Goal: Task Accomplishment & Management: Manage account settings

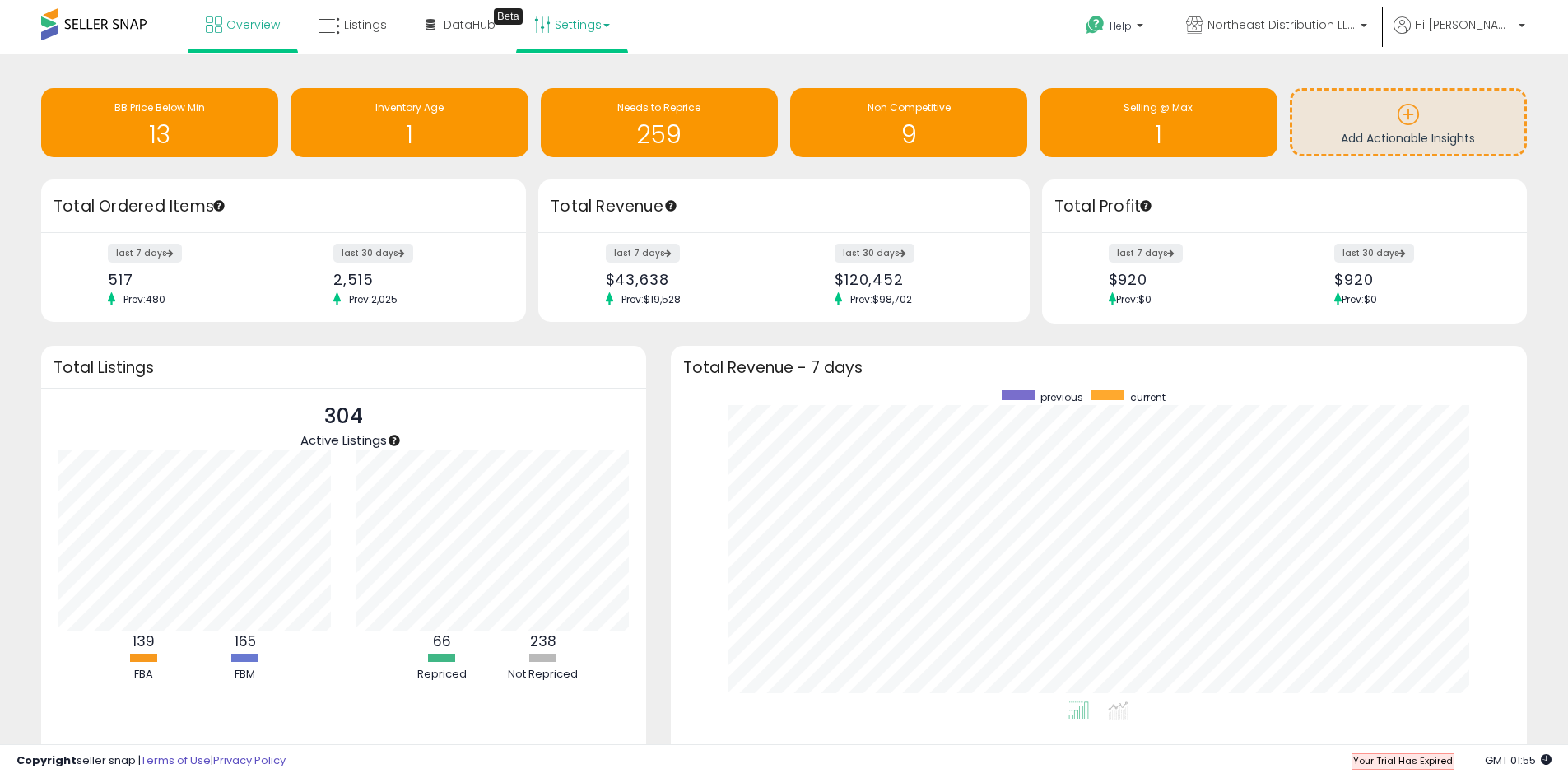
click at [573, 25] on link "Settings" at bounding box center [572, 24] width 101 height 49
click at [573, 74] on li "Store settings" at bounding box center [586, 85] width 122 height 41
click at [580, 46] on link "Settings" at bounding box center [572, 24] width 101 height 49
click at [1388, 766] on span "Your Trial Has Expired" at bounding box center [1403, 761] width 100 height 13
click at [1388, 761] on span "Your Trial Has Expired" at bounding box center [1403, 761] width 100 height 13
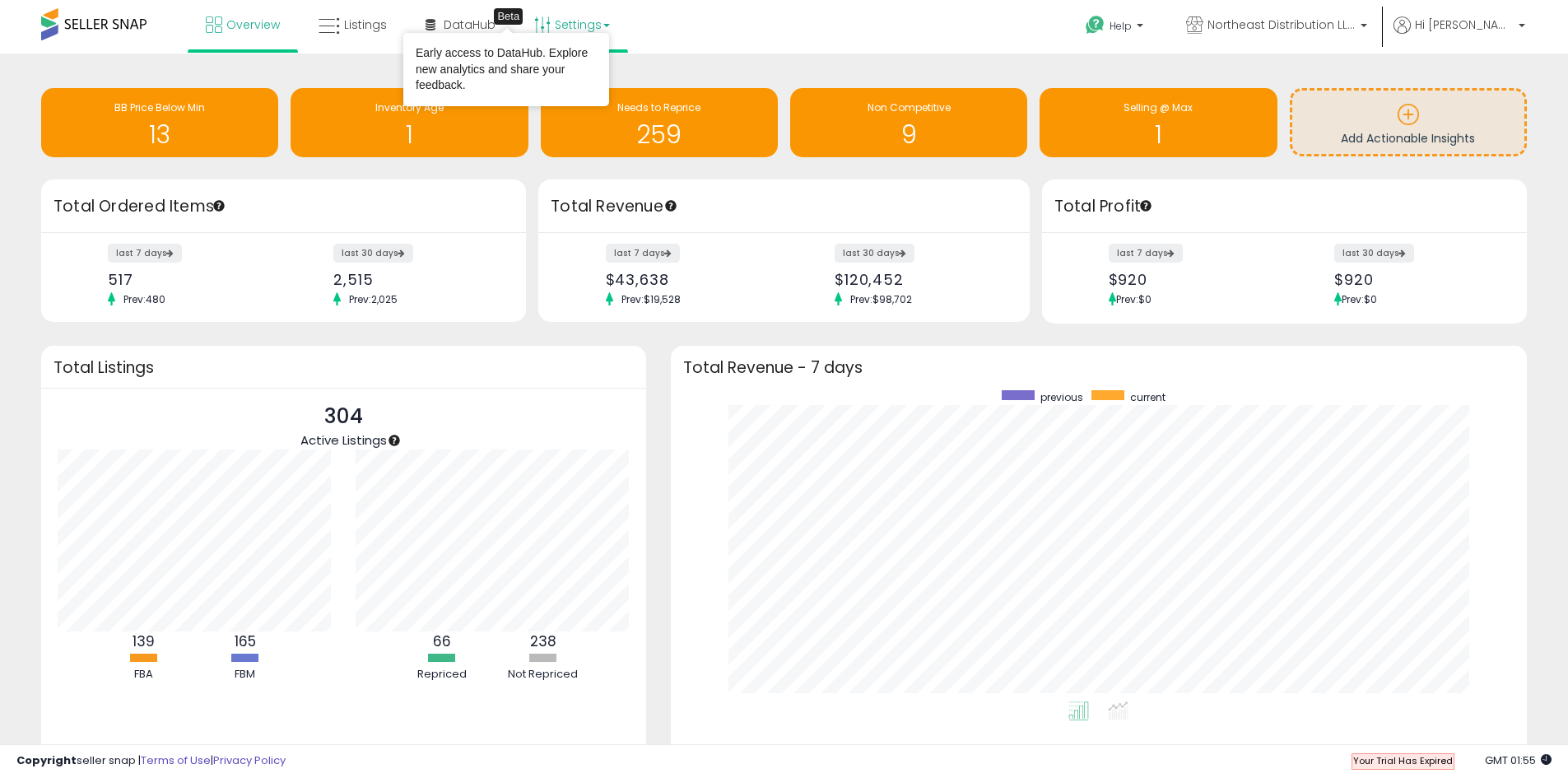
click at [561, 21] on link "Settings" at bounding box center [572, 24] width 101 height 49
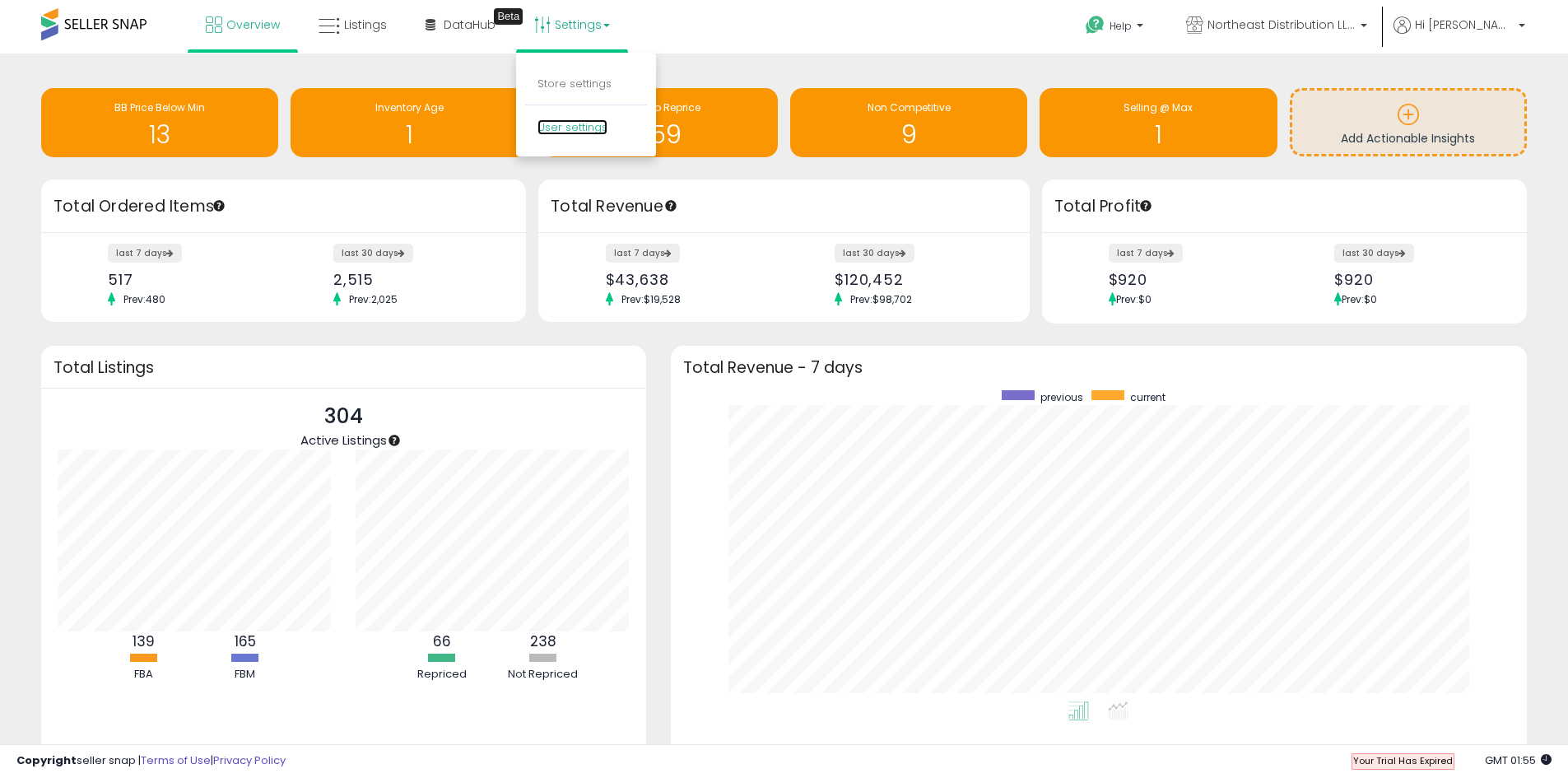
click at [562, 119] on link "User settings" at bounding box center [573, 127] width 70 height 15
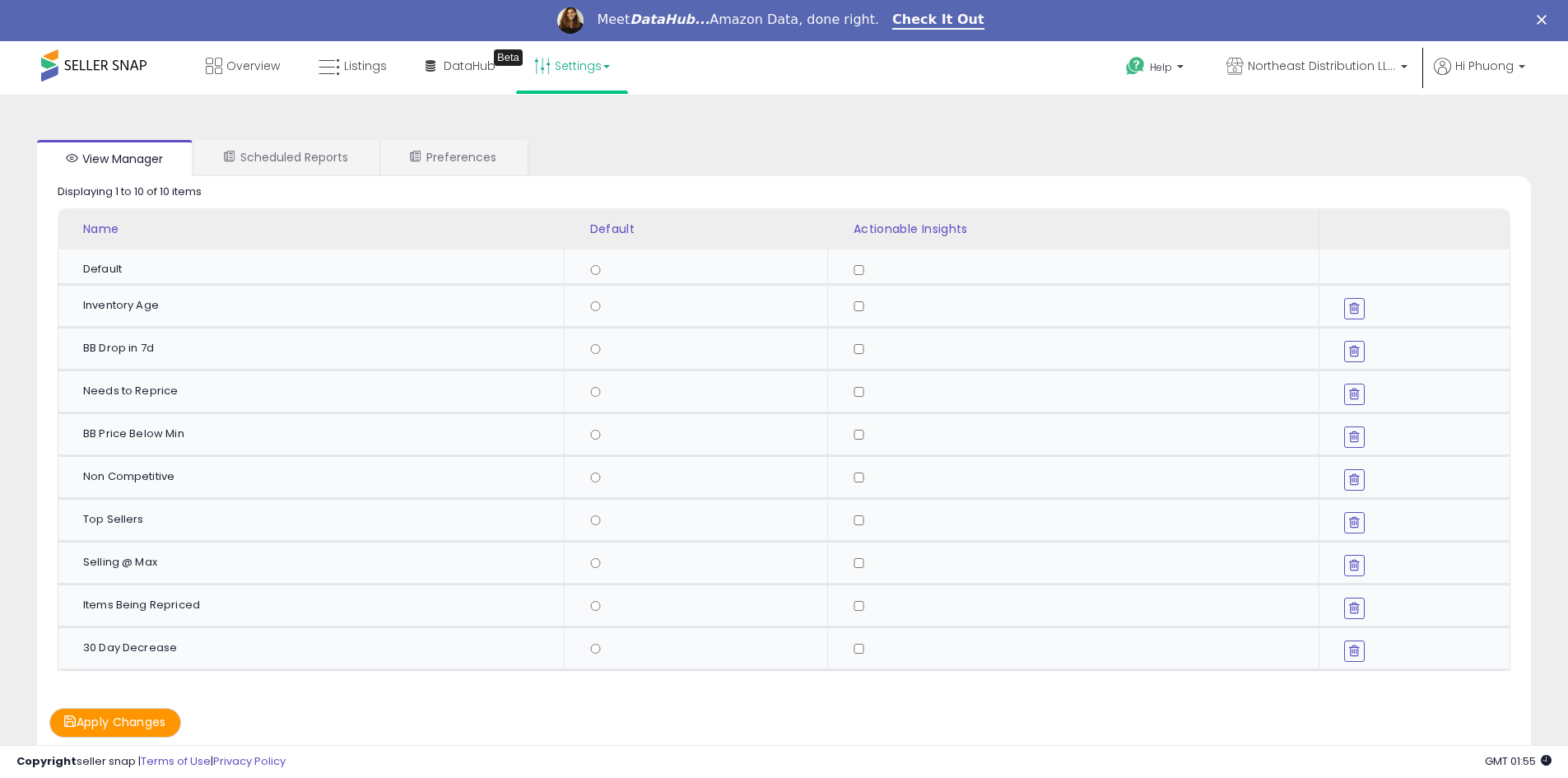
click at [601, 67] on link "Settings" at bounding box center [572, 66] width 101 height 49
click at [598, 127] on link "Store settings" at bounding box center [575, 124] width 75 height 15
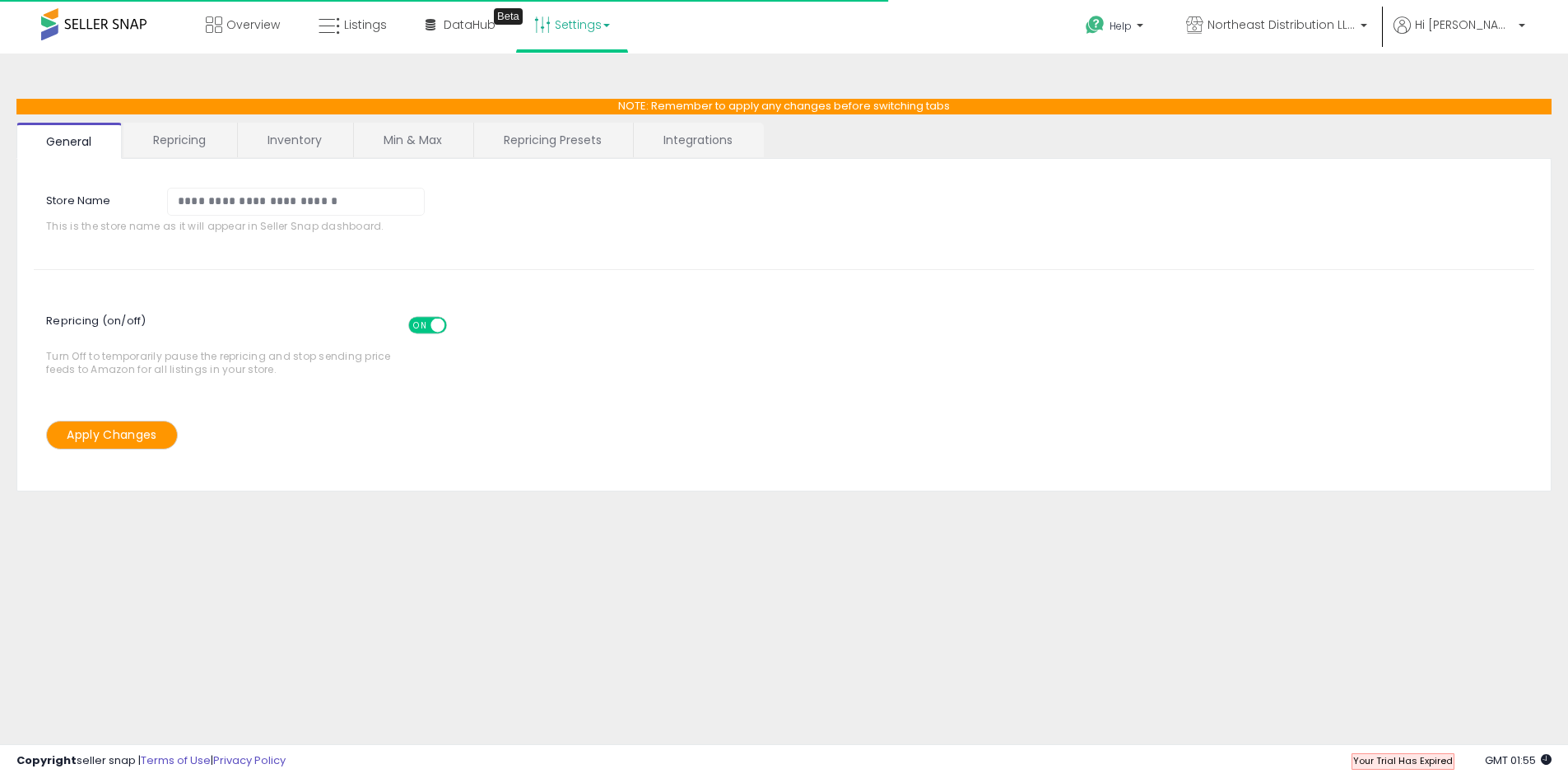
select select "******"
click at [557, 130] on link "Repricing Presets" at bounding box center [552, 140] width 157 height 35
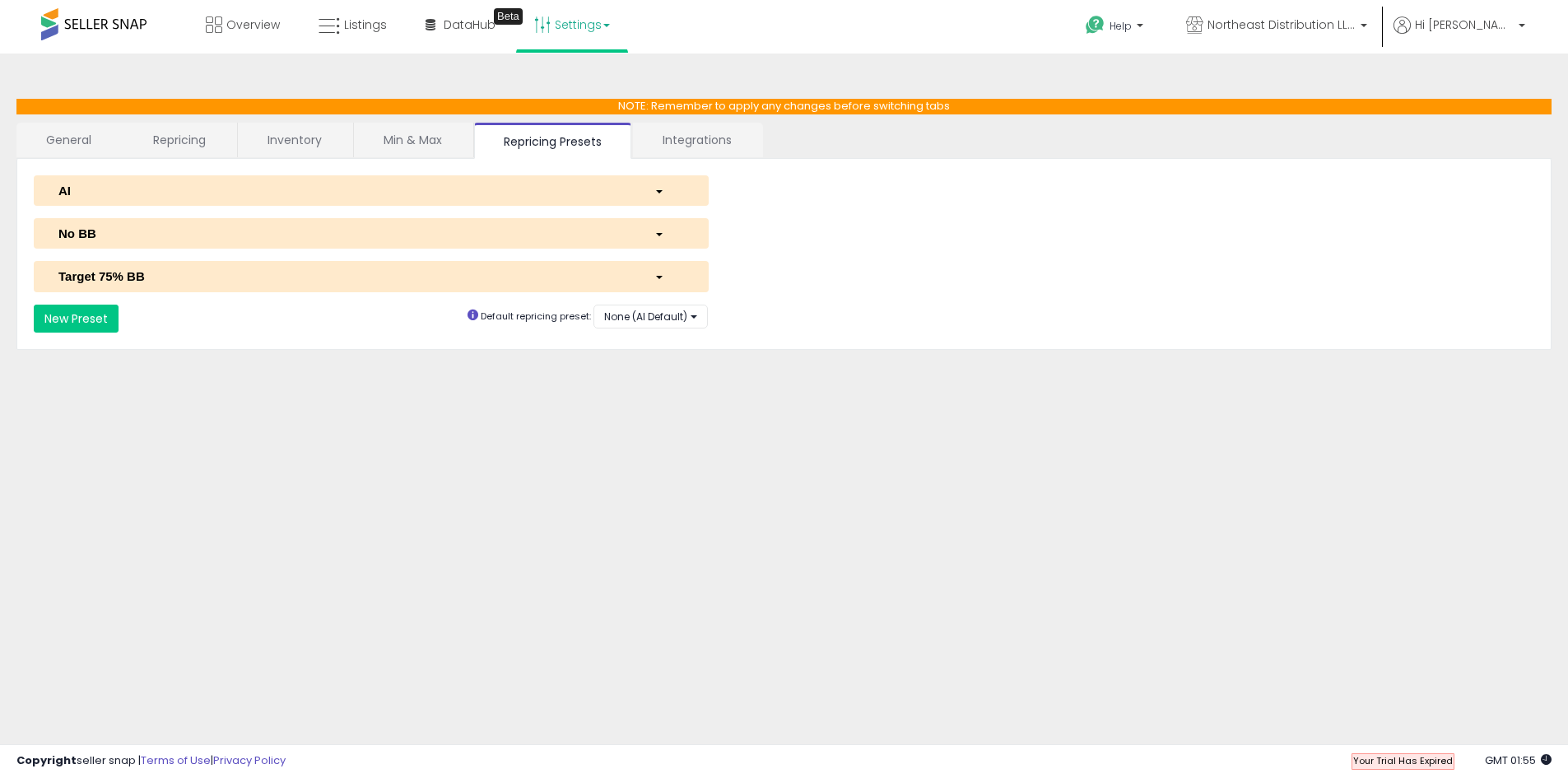
click at [345, 282] on div "Target 75% BB" at bounding box center [344, 276] width 596 height 17
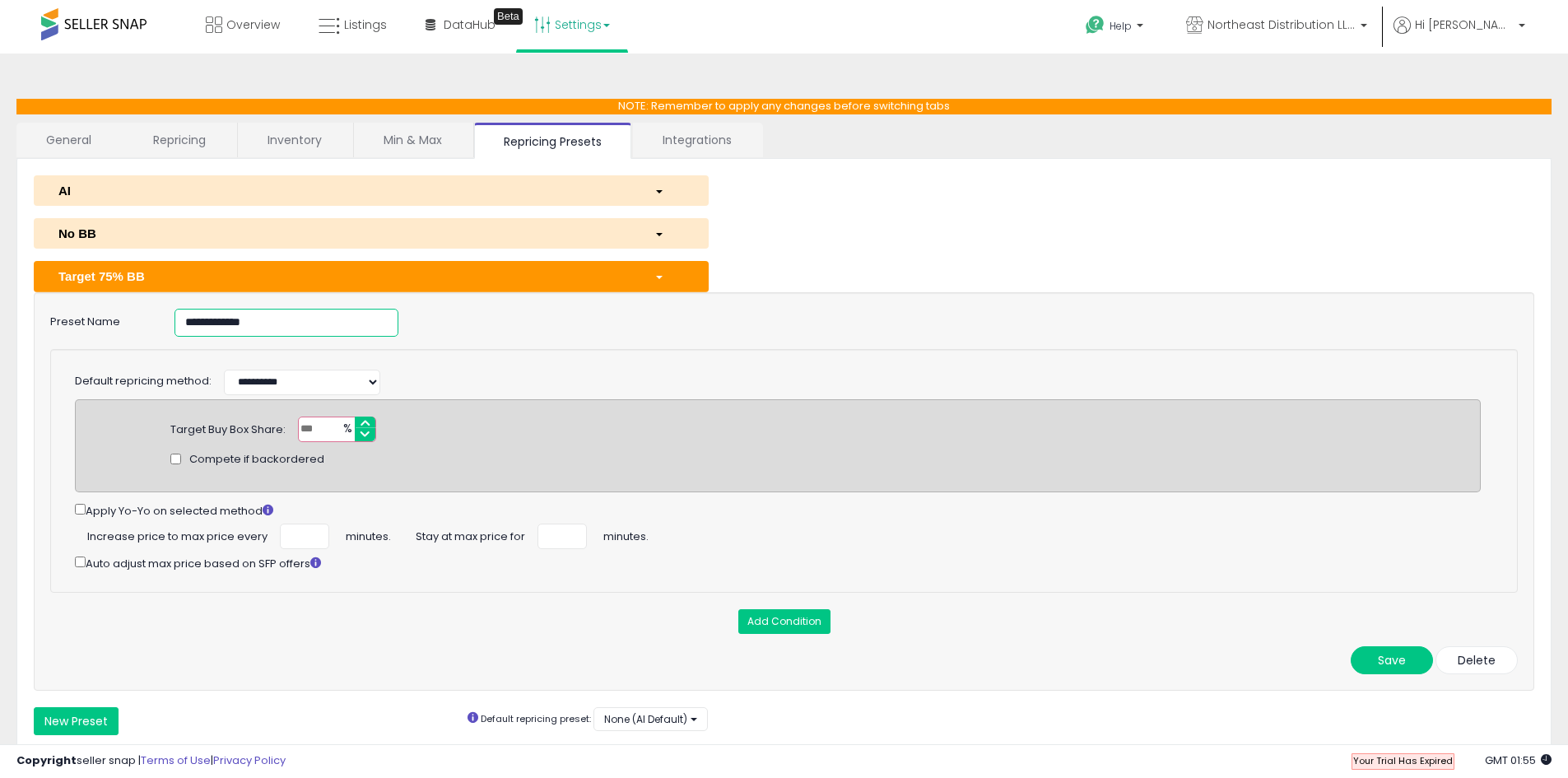
click at [336, 324] on input "**********" at bounding box center [286, 323] width 224 height 28
click at [763, 326] on div "**********" at bounding box center [784, 323] width 1493 height 28
click at [394, 240] on div "No BB" at bounding box center [344, 233] width 596 height 17
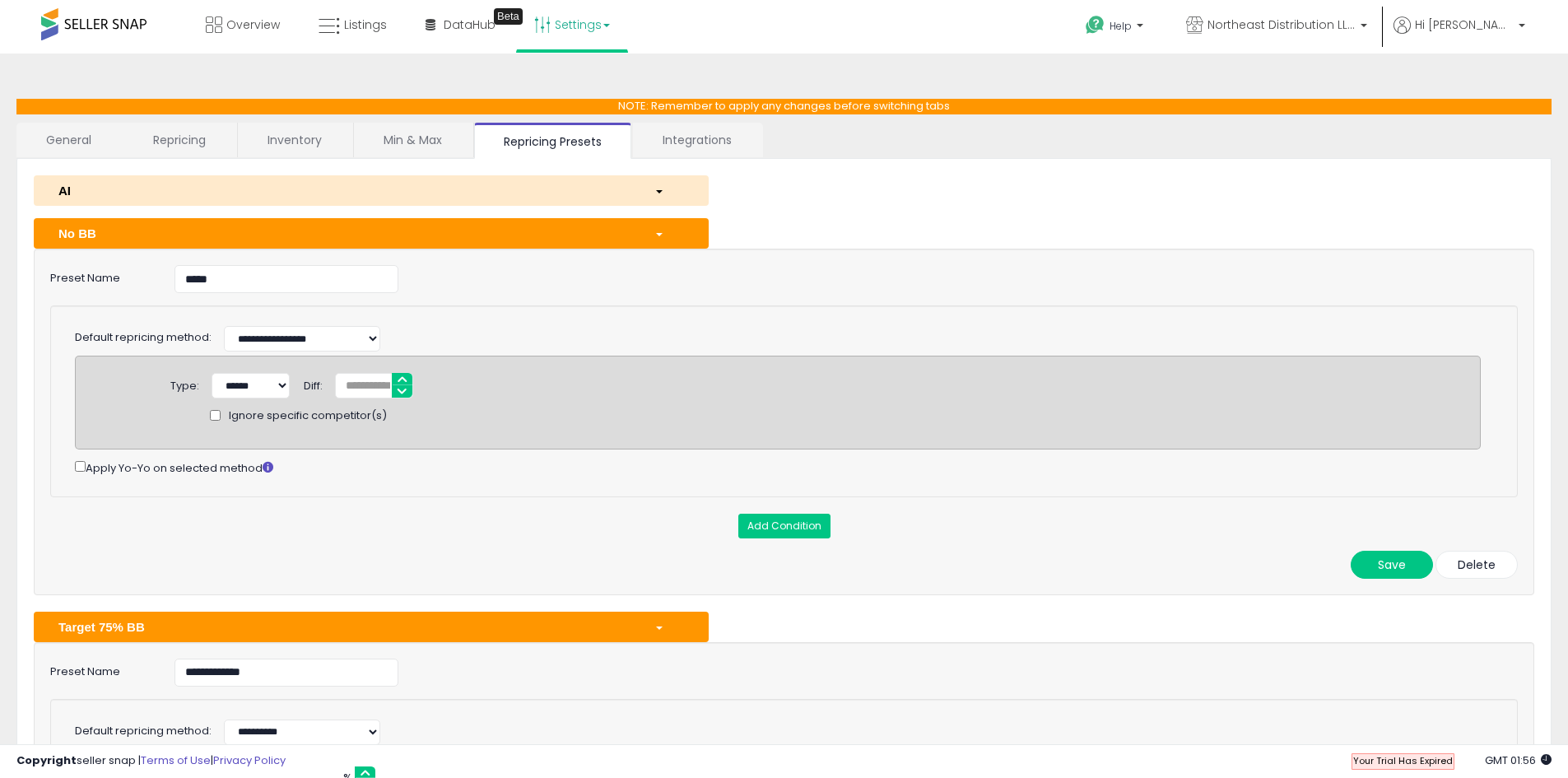
click at [406, 193] on div "AI" at bounding box center [344, 190] width 596 height 17
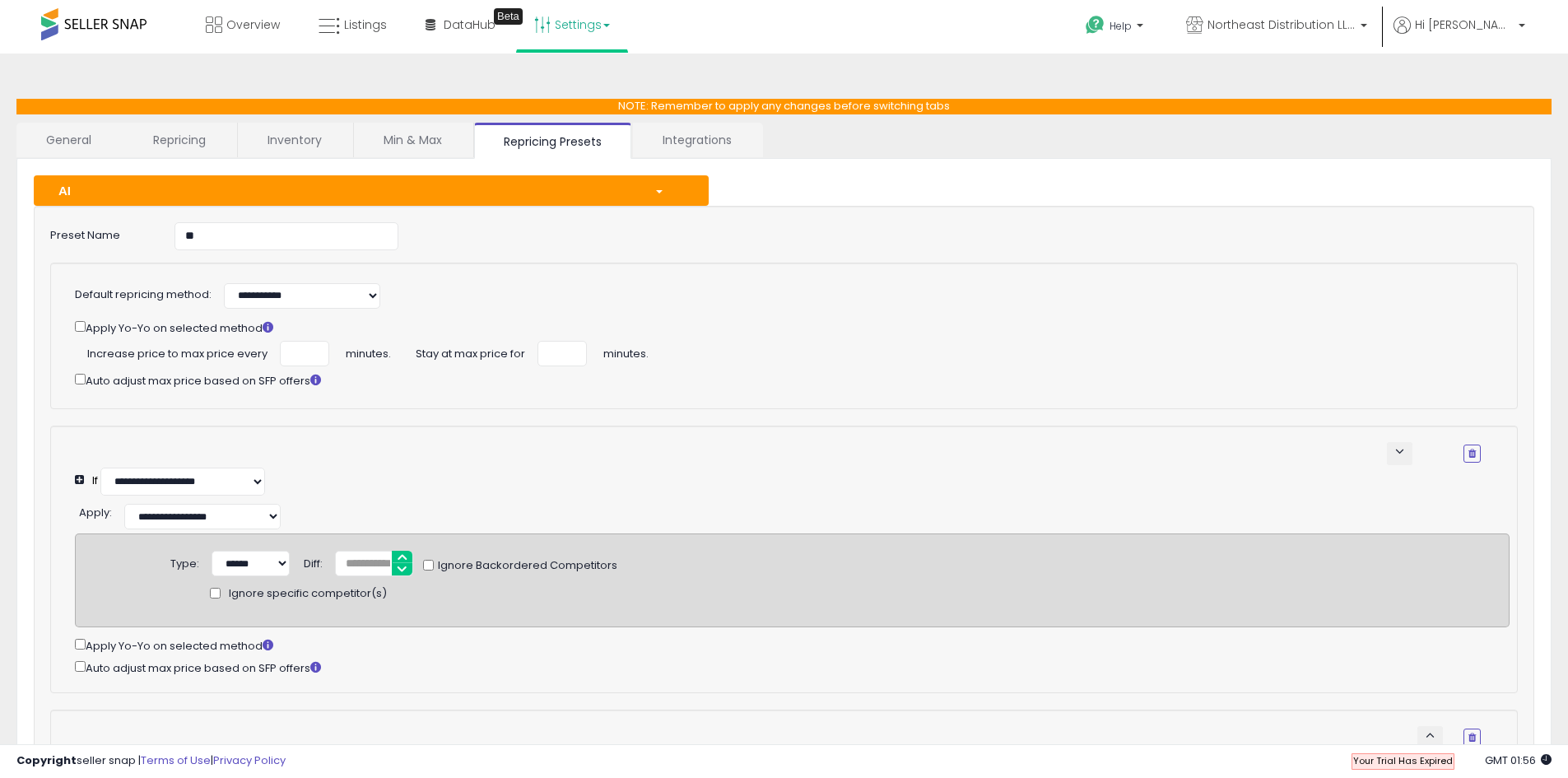
click at [144, 182] on div "AI" at bounding box center [344, 190] width 596 height 17
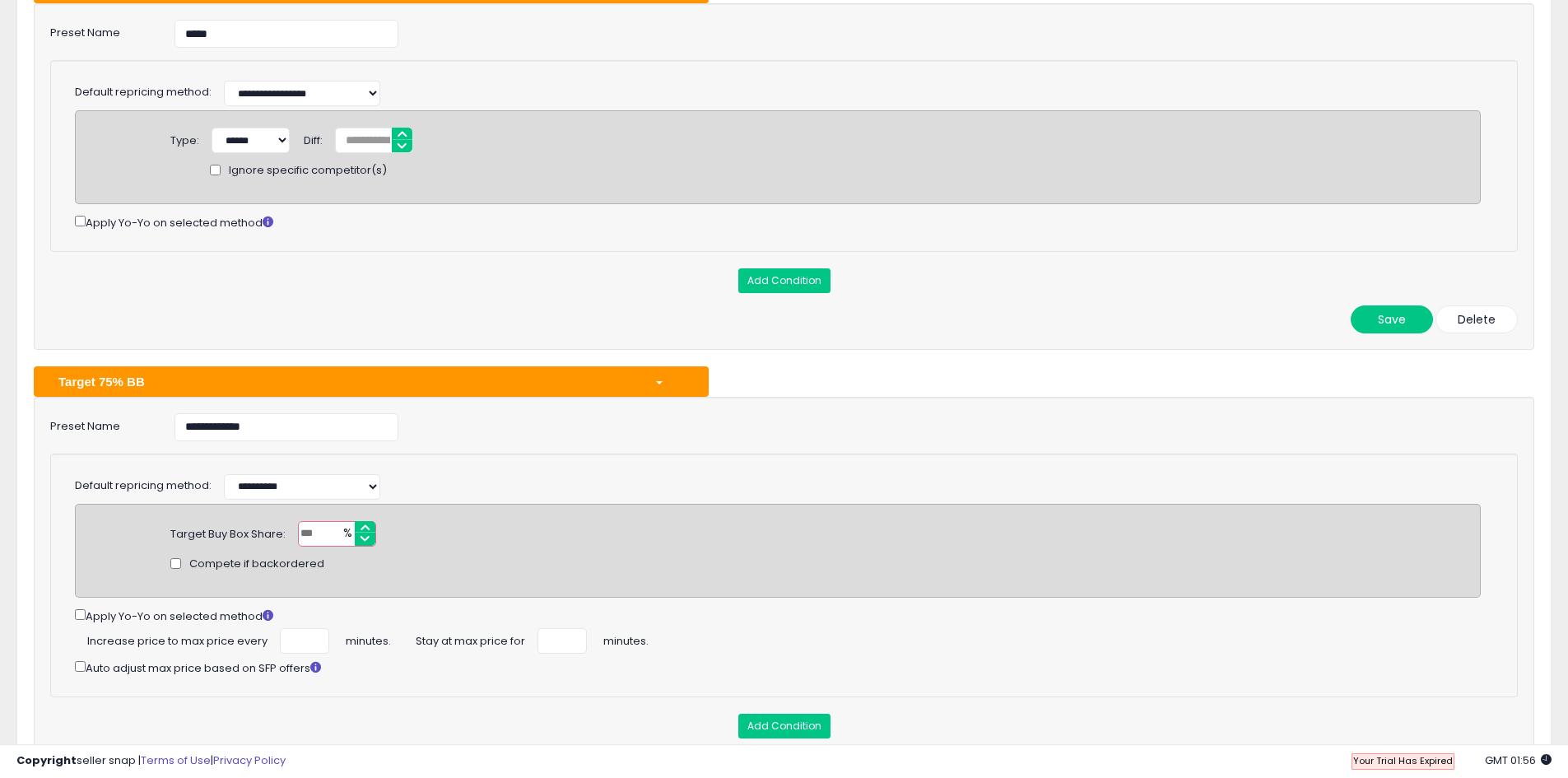
scroll to position [407, 0]
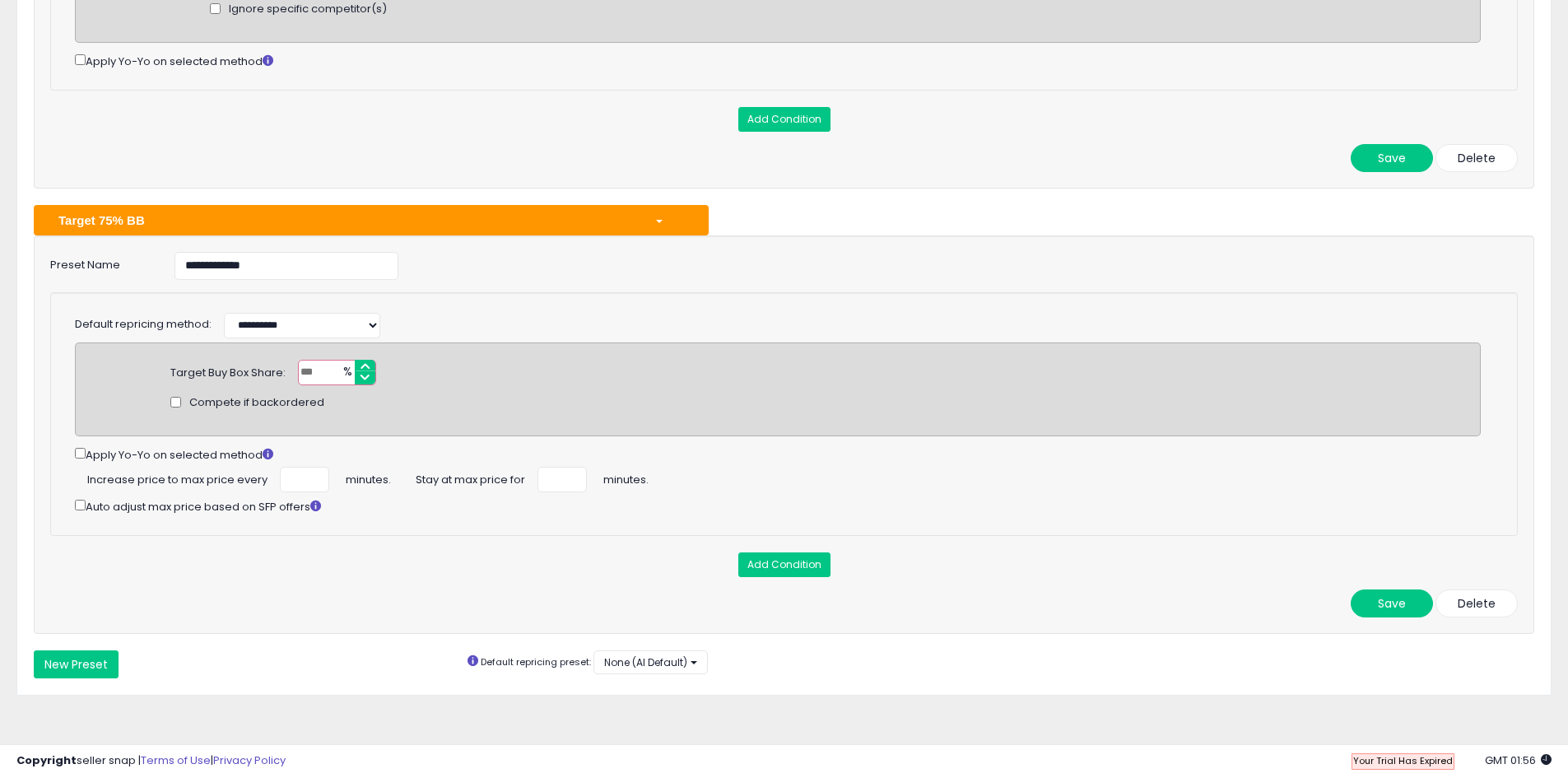
click at [1, 473] on div "**********" at bounding box center [784, 213] width 1568 height 1132
click at [635, 654] on button "None (AI Default)" at bounding box center [650, 662] width 114 height 24
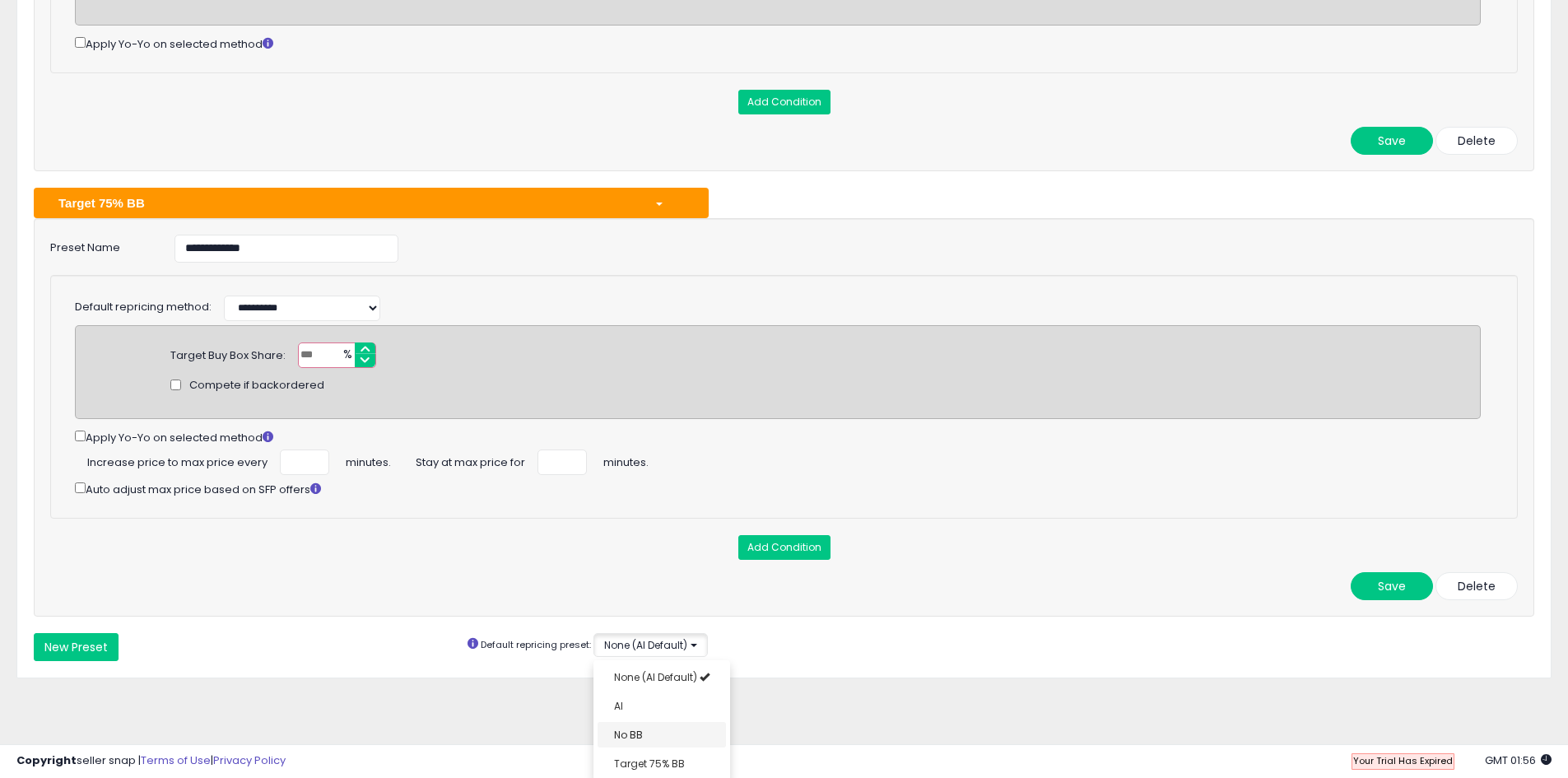
scroll to position [20, 0]
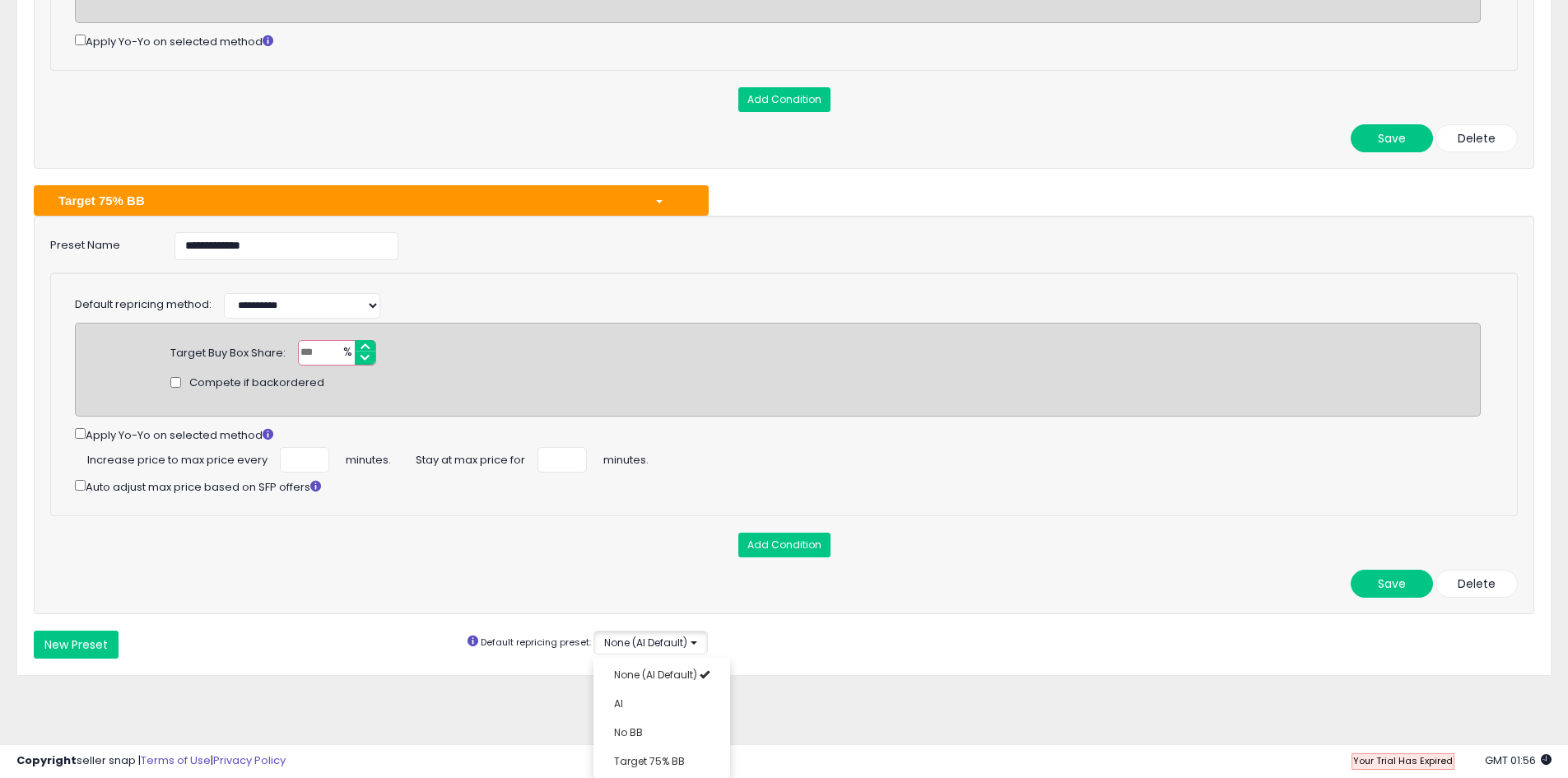
click at [812, 664] on div "**********" at bounding box center [784, 204] width 1536 height 944
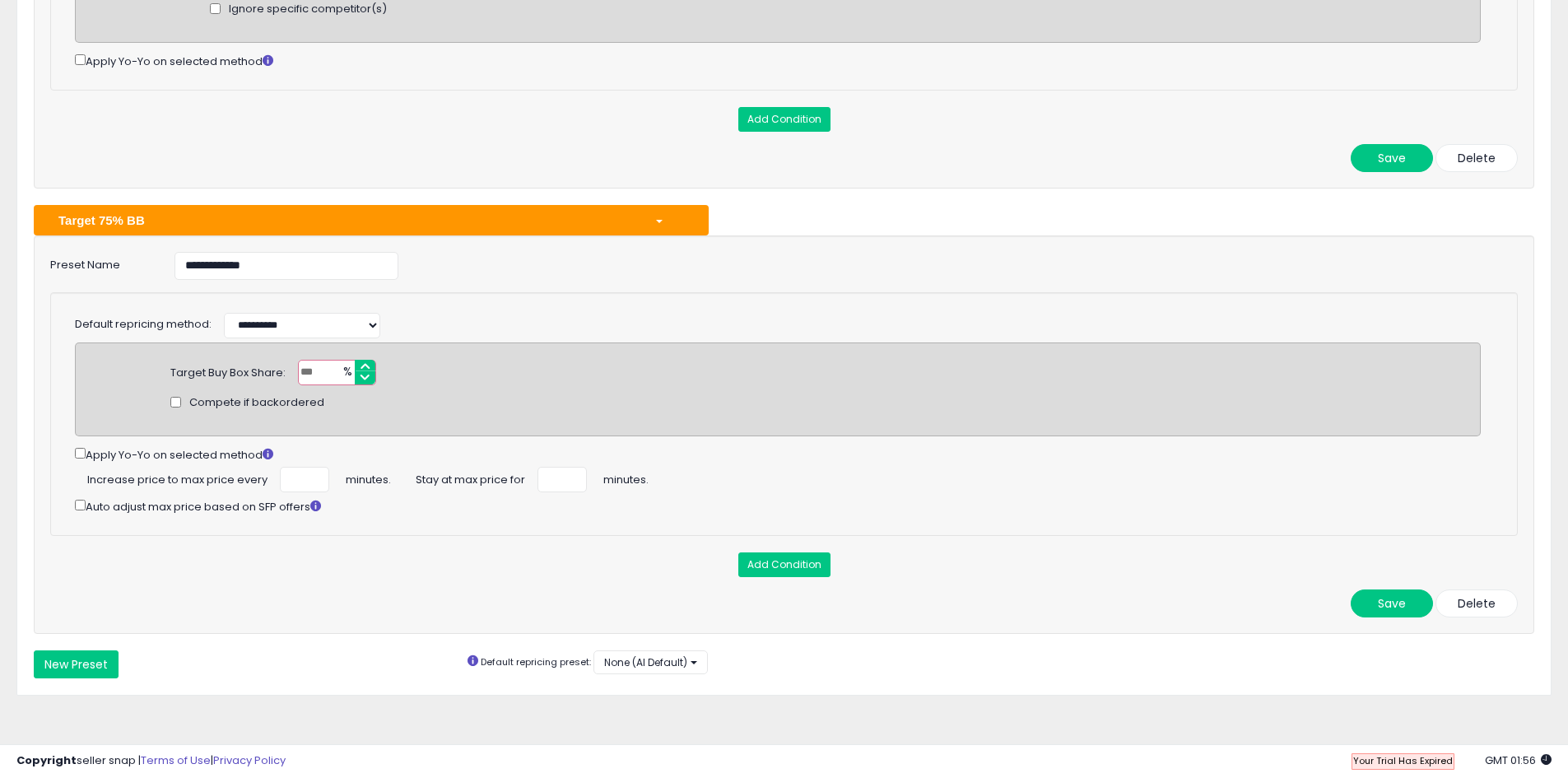
click at [447, 212] on div "Target 75% BB" at bounding box center [344, 220] width 596 height 17
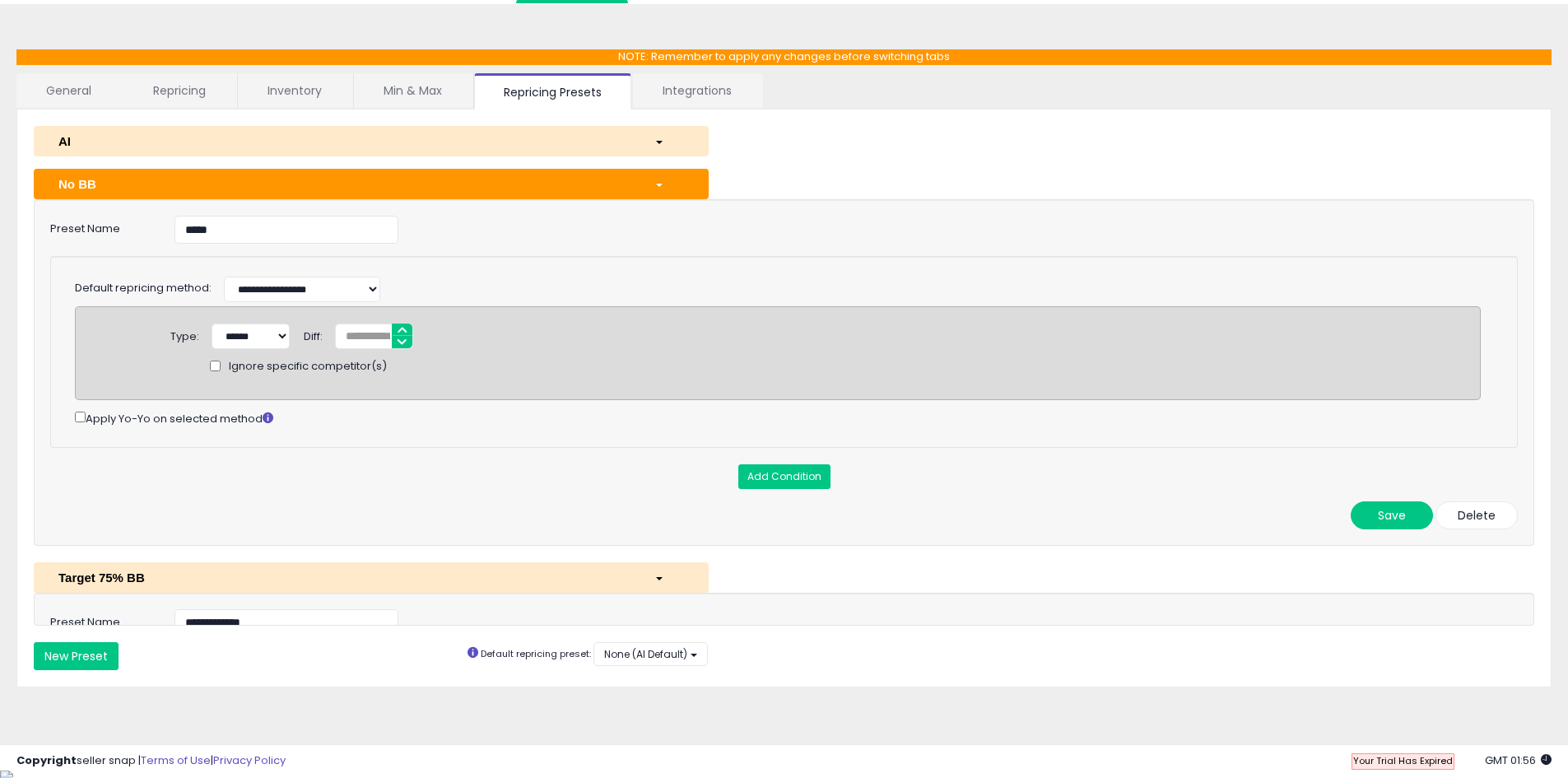
scroll to position [16, 0]
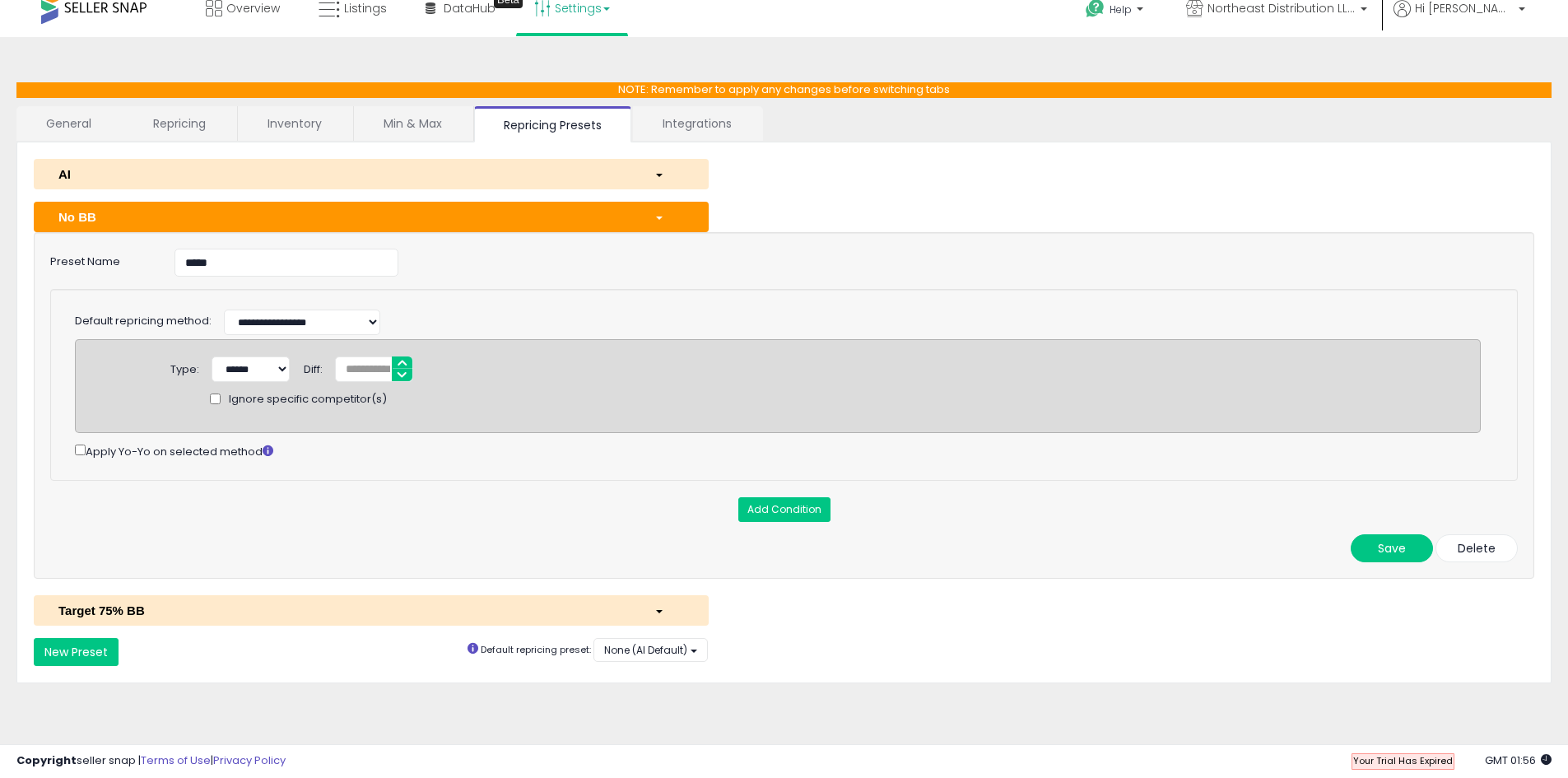
click at [445, 223] on div "No BB" at bounding box center [344, 217] width 596 height 17
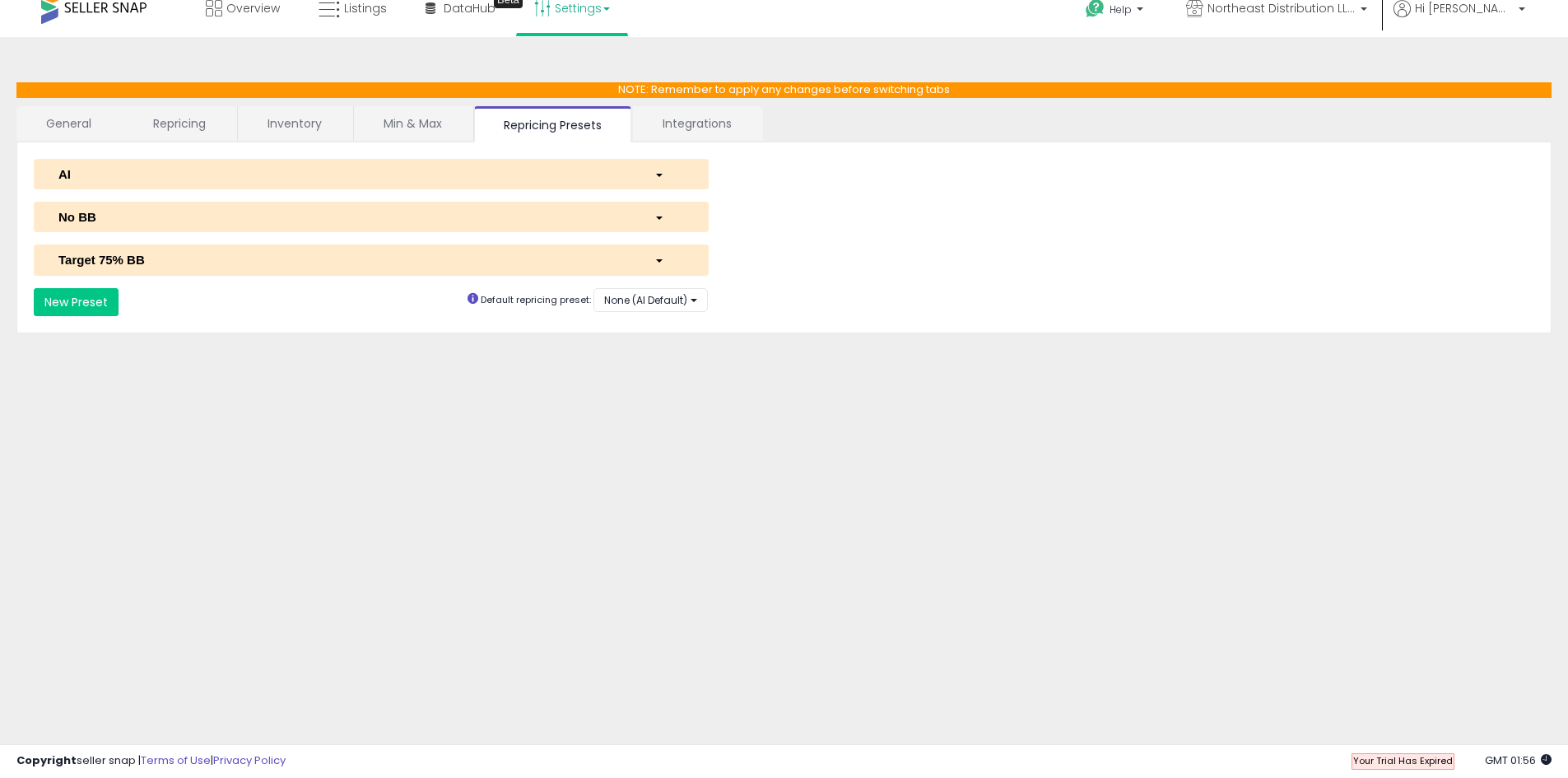
click at [187, 550] on div "**********" at bounding box center [784, 395] width 1552 height 684
click at [195, 134] on link "Repricing" at bounding box center [180, 123] width 112 height 35
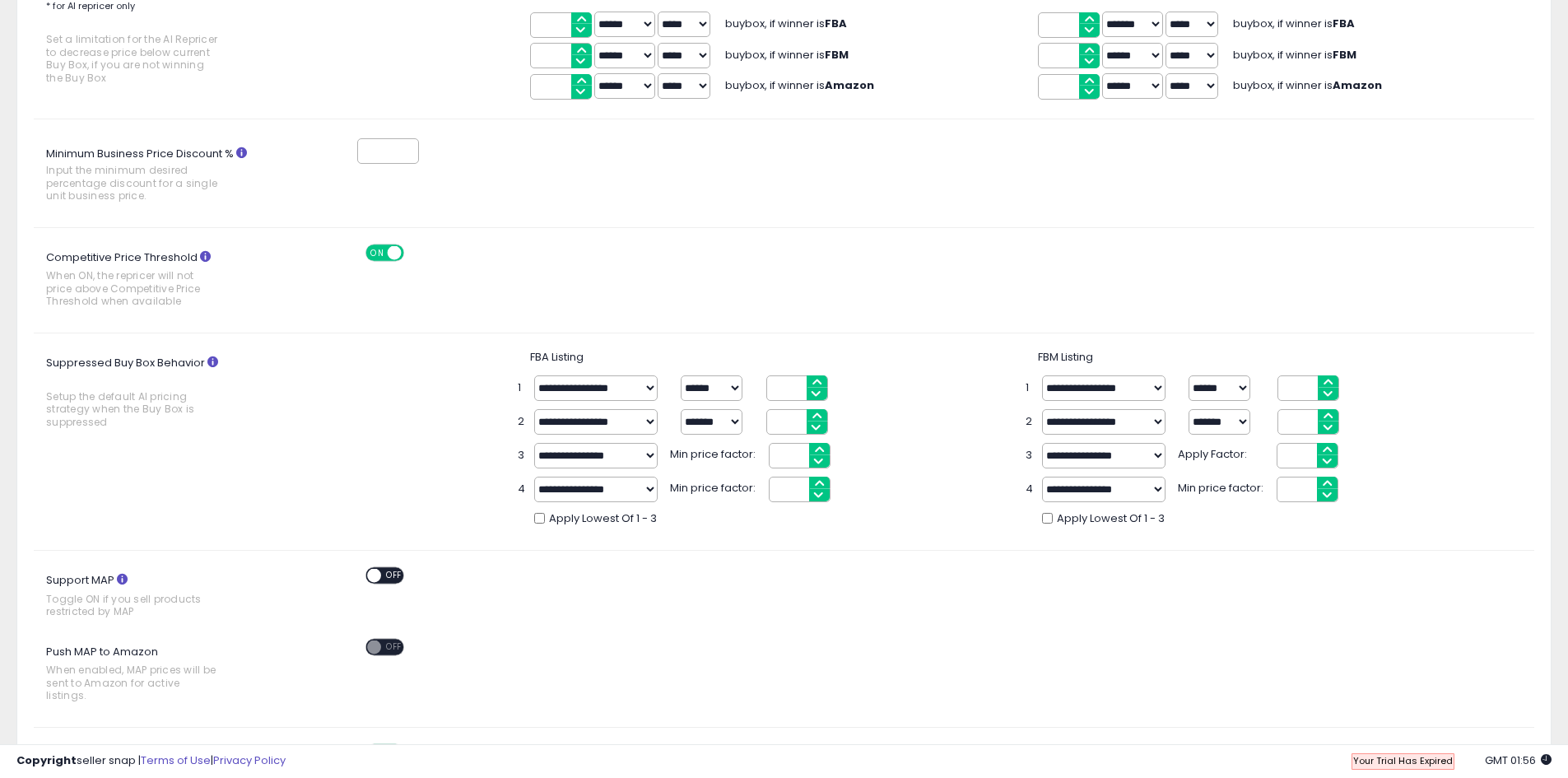
scroll to position [220, 0]
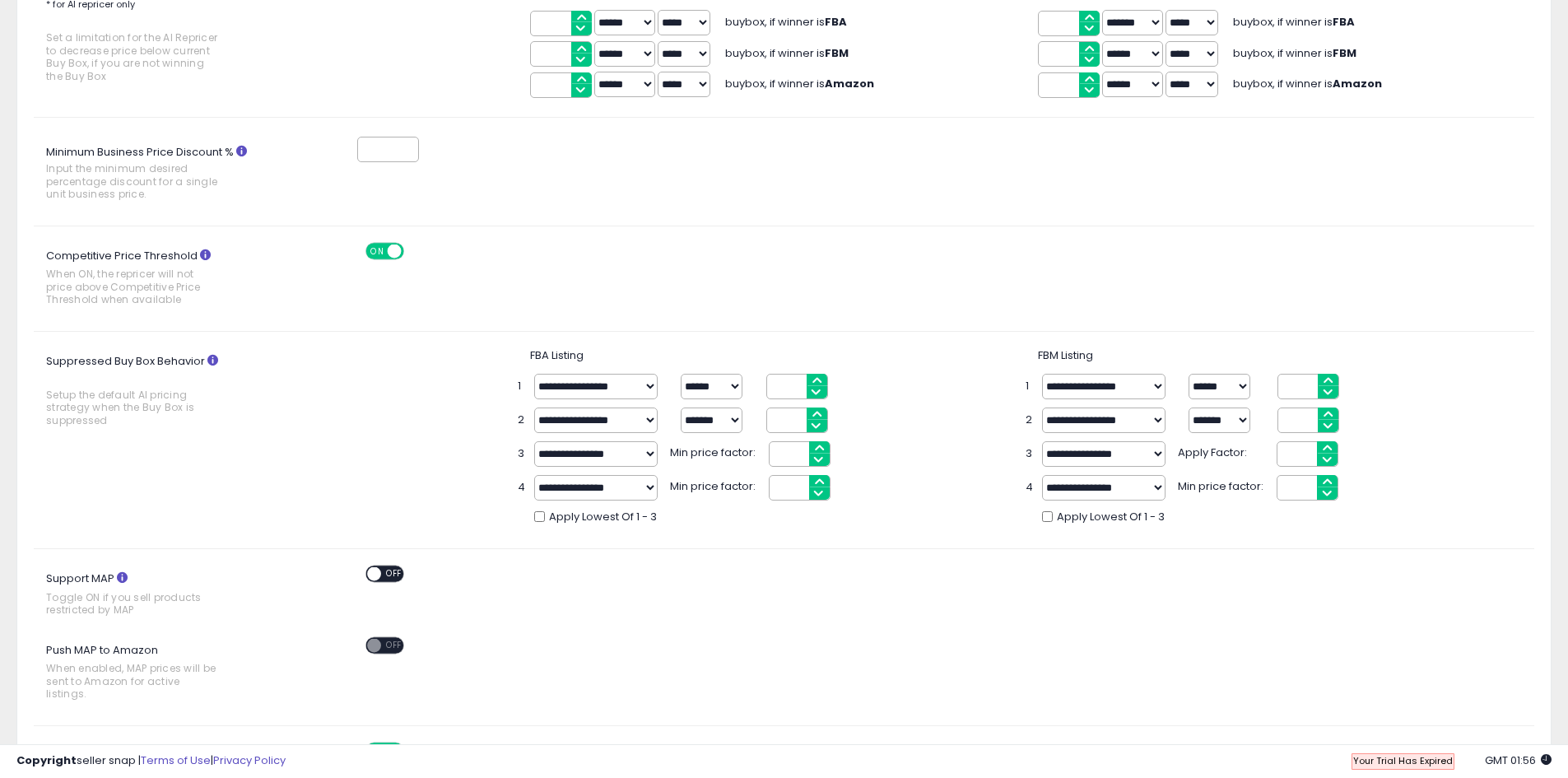
click at [184, 476] on div "**********" at bounding box center [784, 440] width 1526 height 184
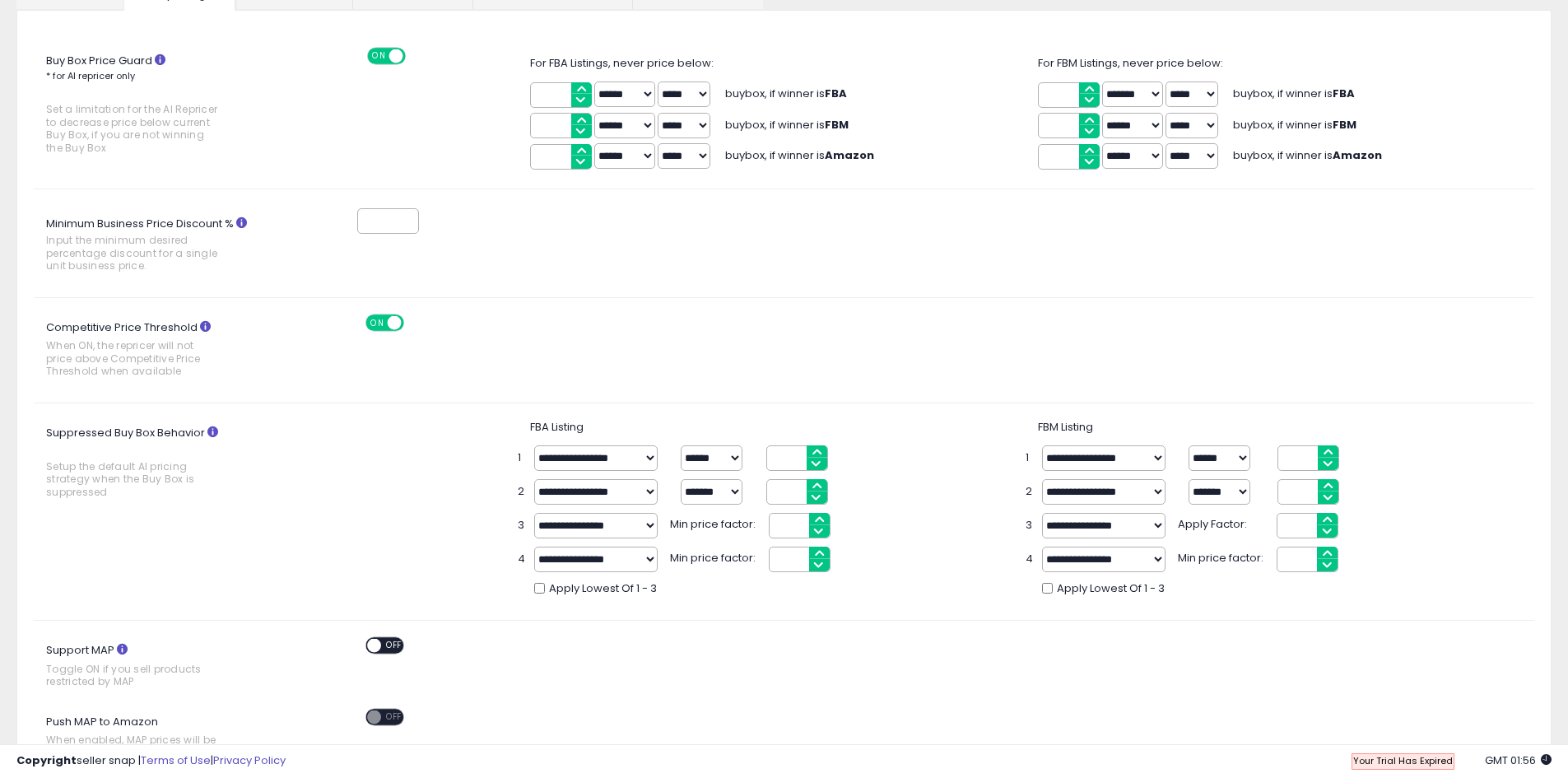
scroll to position [0, 0]
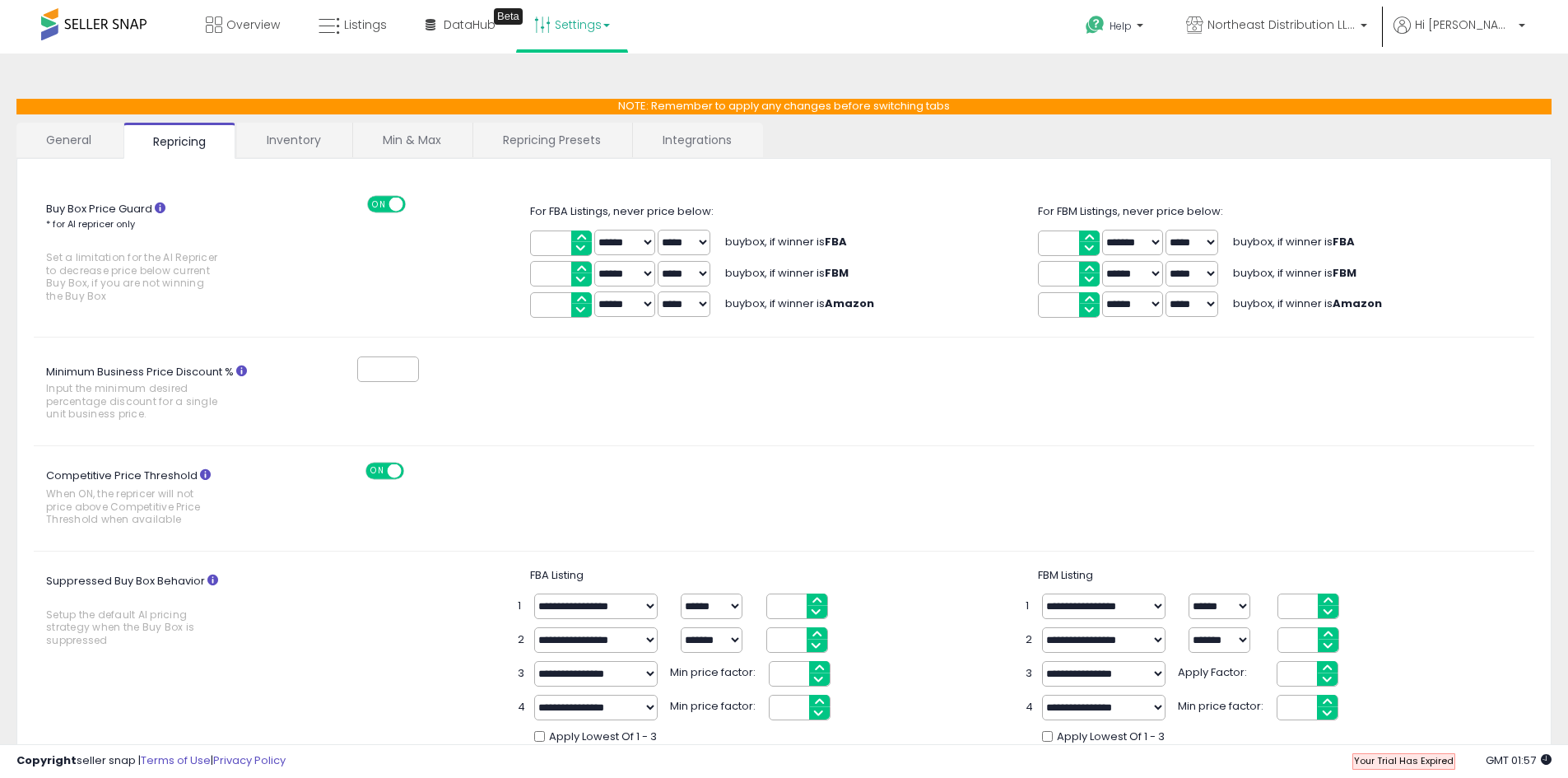
click at [85, 128] on link "General" at bounding box center [68, 140] width 105 height 35
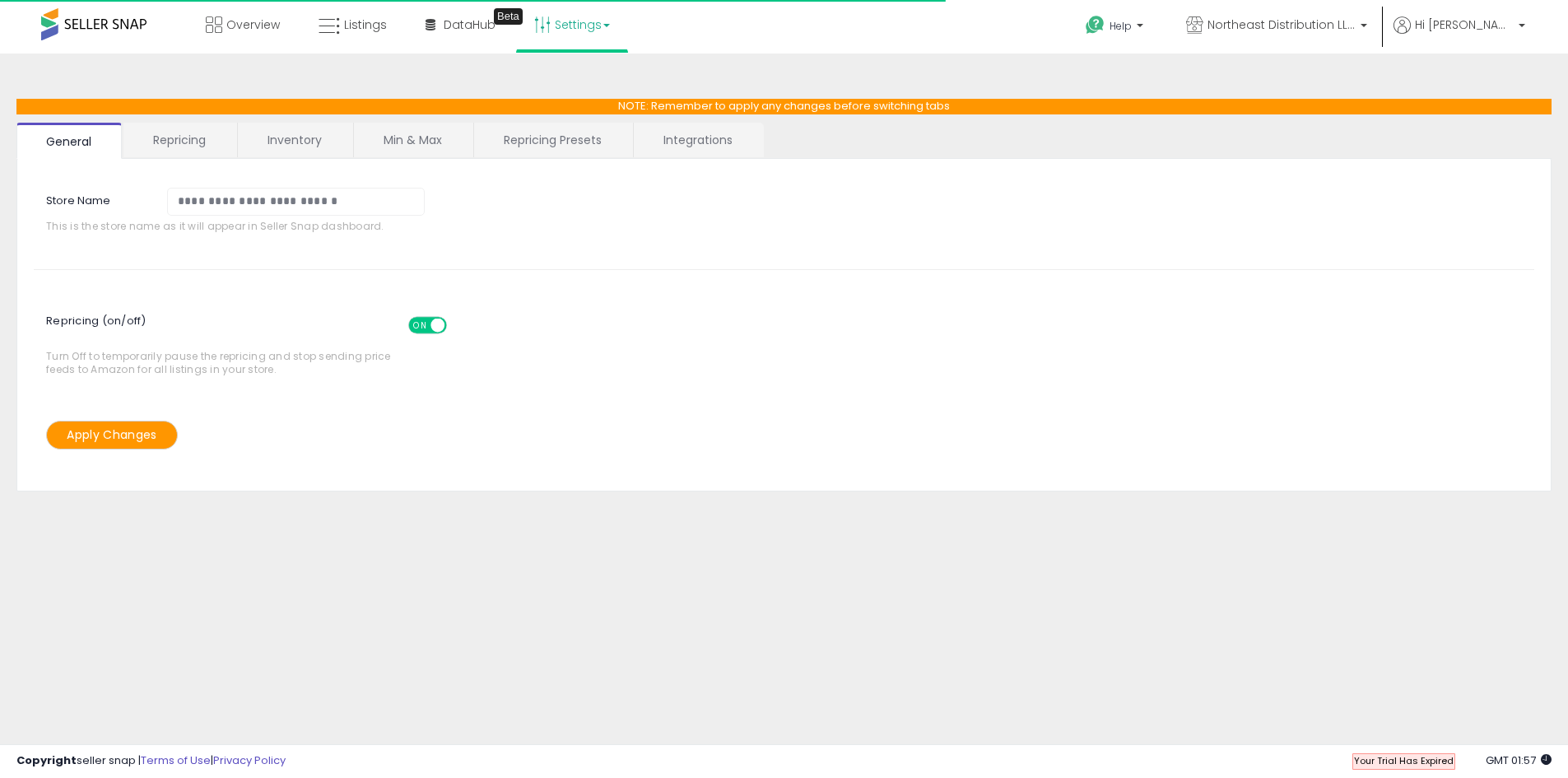
click at [217, 146] on link "Repricing" at bounding box center [180, 140] width 112 height 35
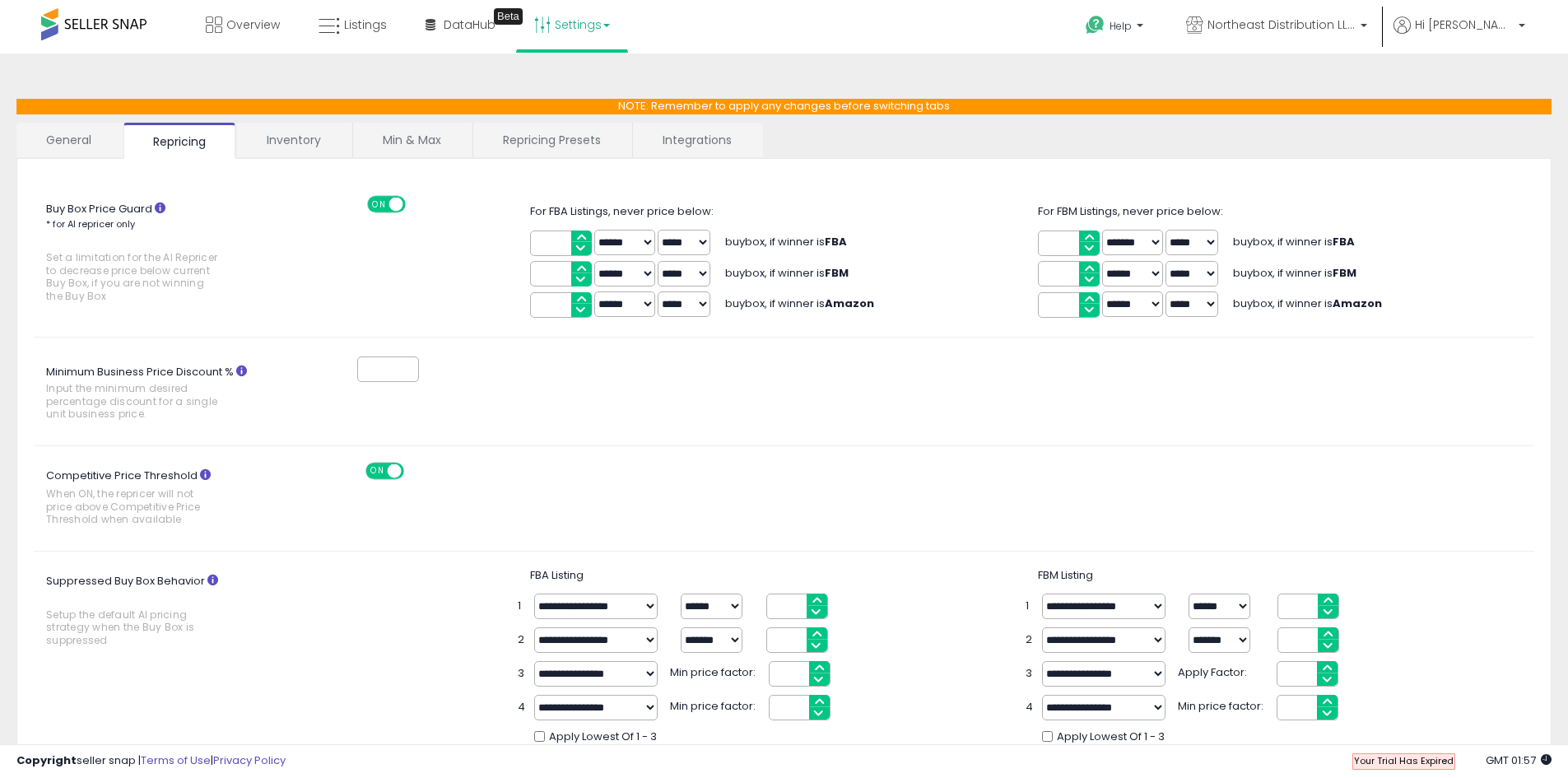
click at [294, 150] on link "Inventory" at bounding box center [294, 140] width 114 height 35
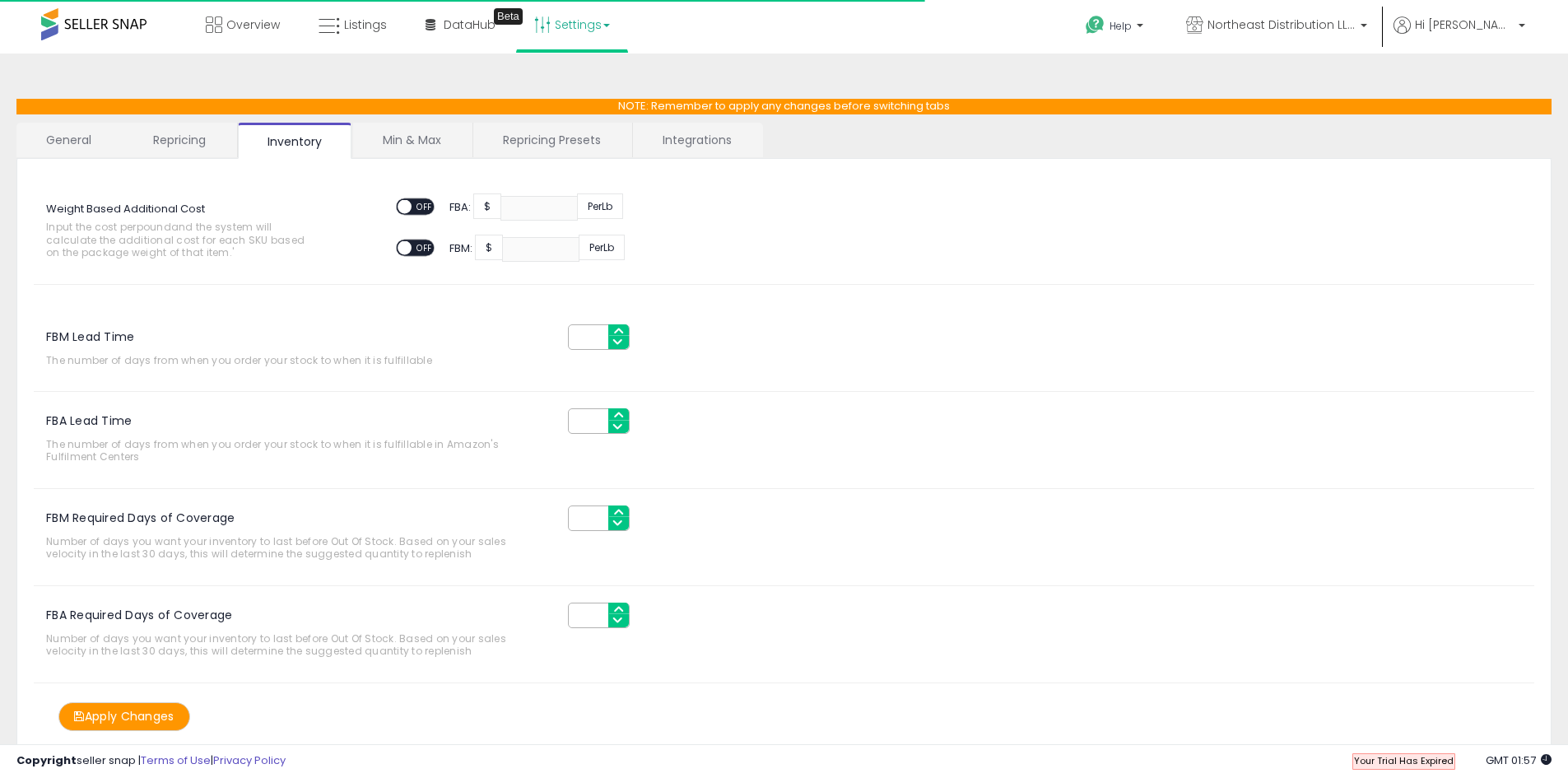
click at [205, 138] on link "Repricing" at bounding box center [180, 140] width 112 height 35
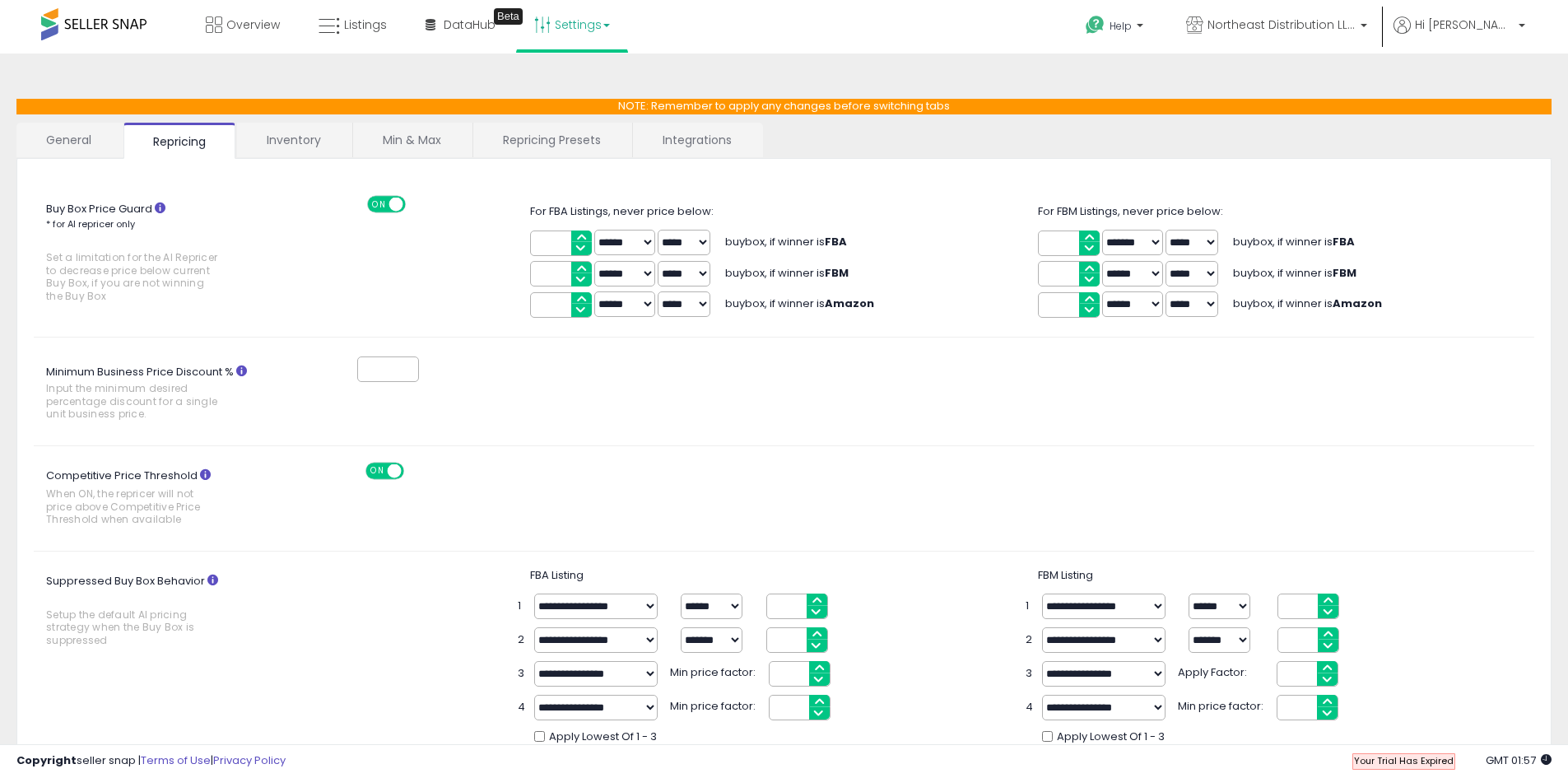
click at [154, 302] on span "Set a limitation for the AI Repricer to decrease price below current Buy Box, i…" at bounding box center [133, 277] width 174 height 51
click at [275, 137] on link "Inventory" at bounding box center [294, 140] width 114 height 35
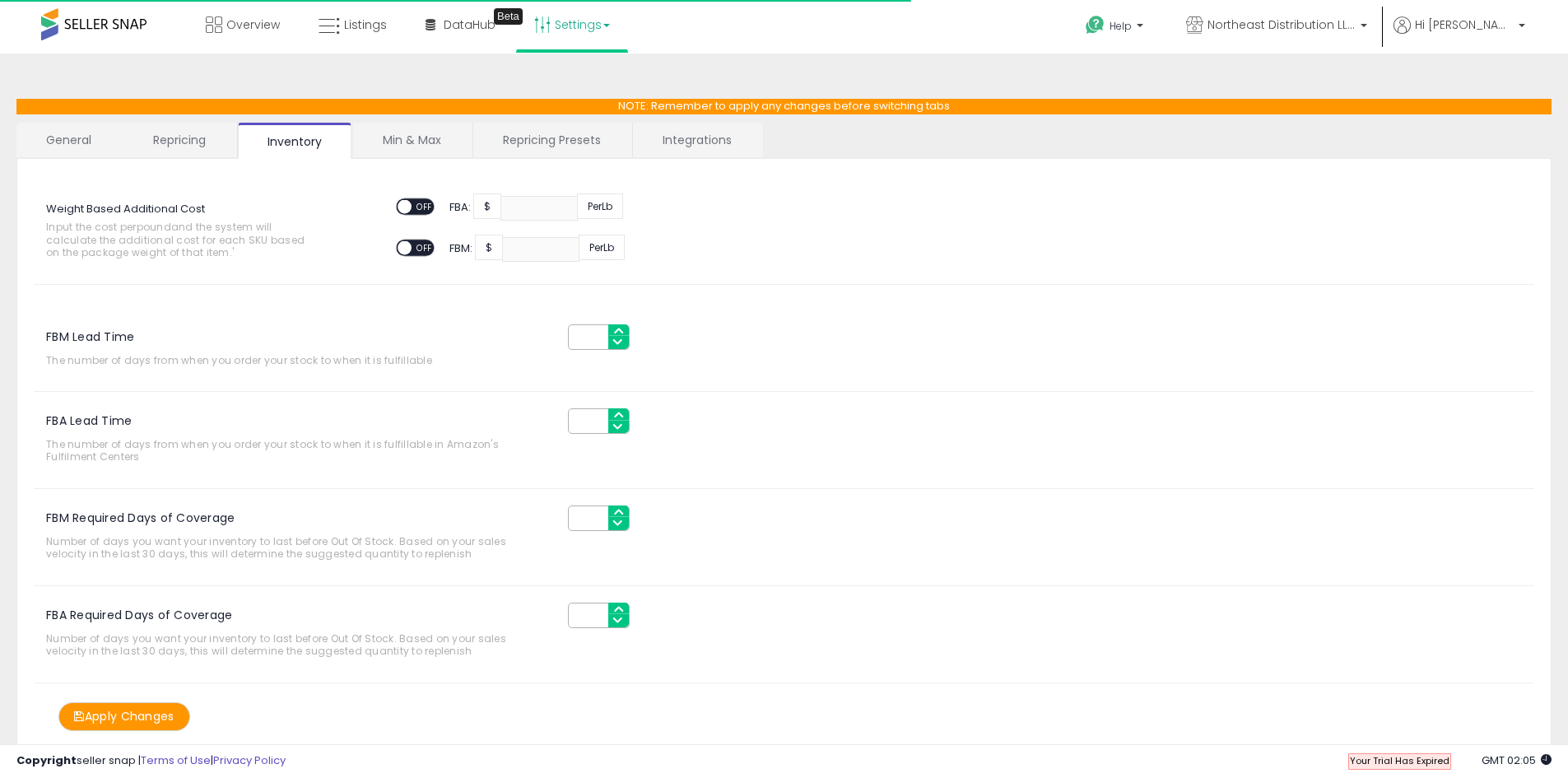
click at [59, 134] on link "General" at bounding box center [68, 140] width 105 height 35
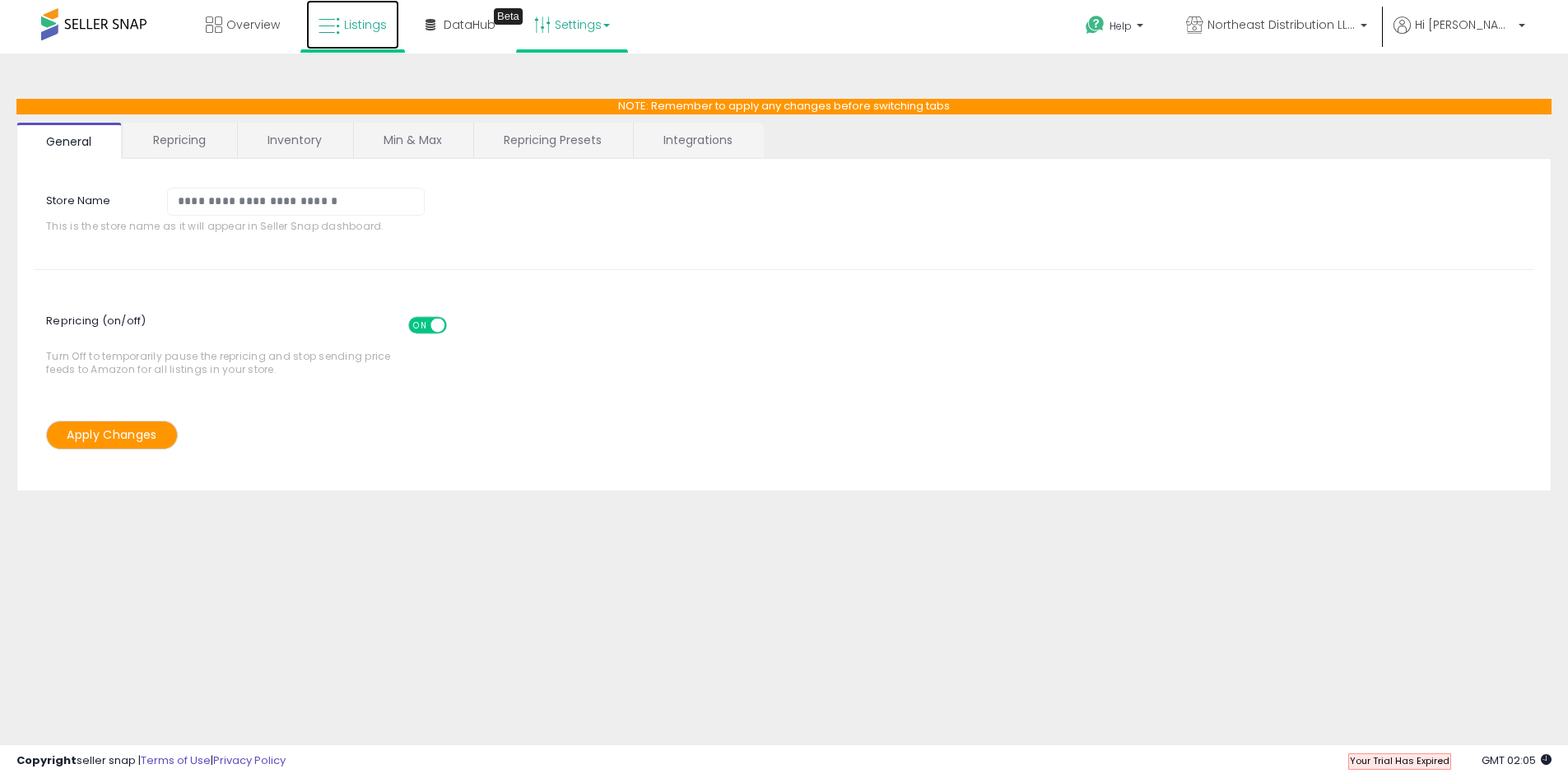
click at [323, 25] on icon at bounding box center [330, 26] width 22 height 22
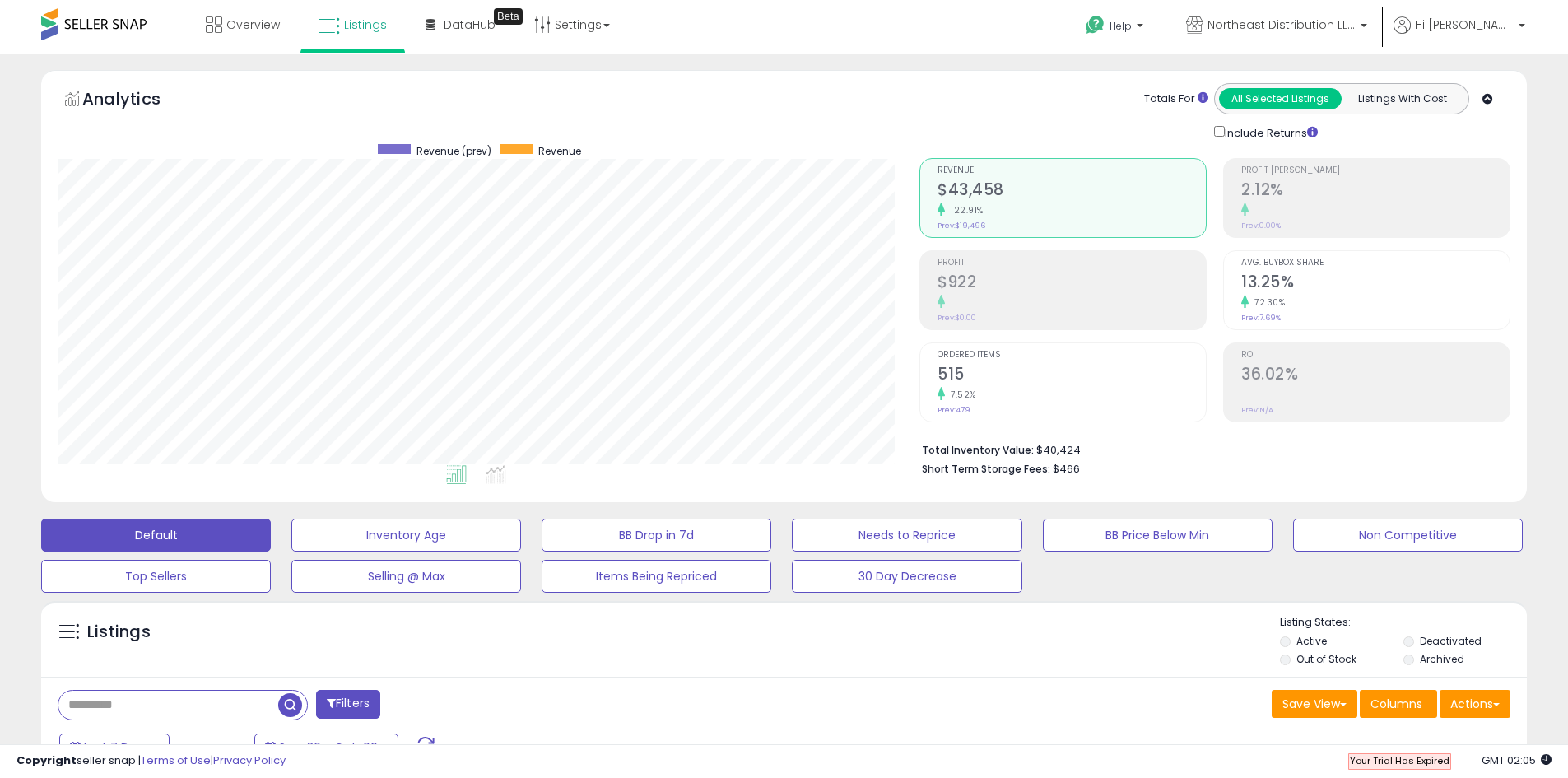
scroll to position [338, 862]
click at [1442, 763] on span "Your Trial Has Expired" at bounding box center [1399, 761] width 100 height 13
click at [1513, 34] on p "Hi Phuong" at bounding box center [1459, 26] width 132 height 21
click at [1484, 94] on link "Account" at bounding box center [1488, 87] width 44 height 15
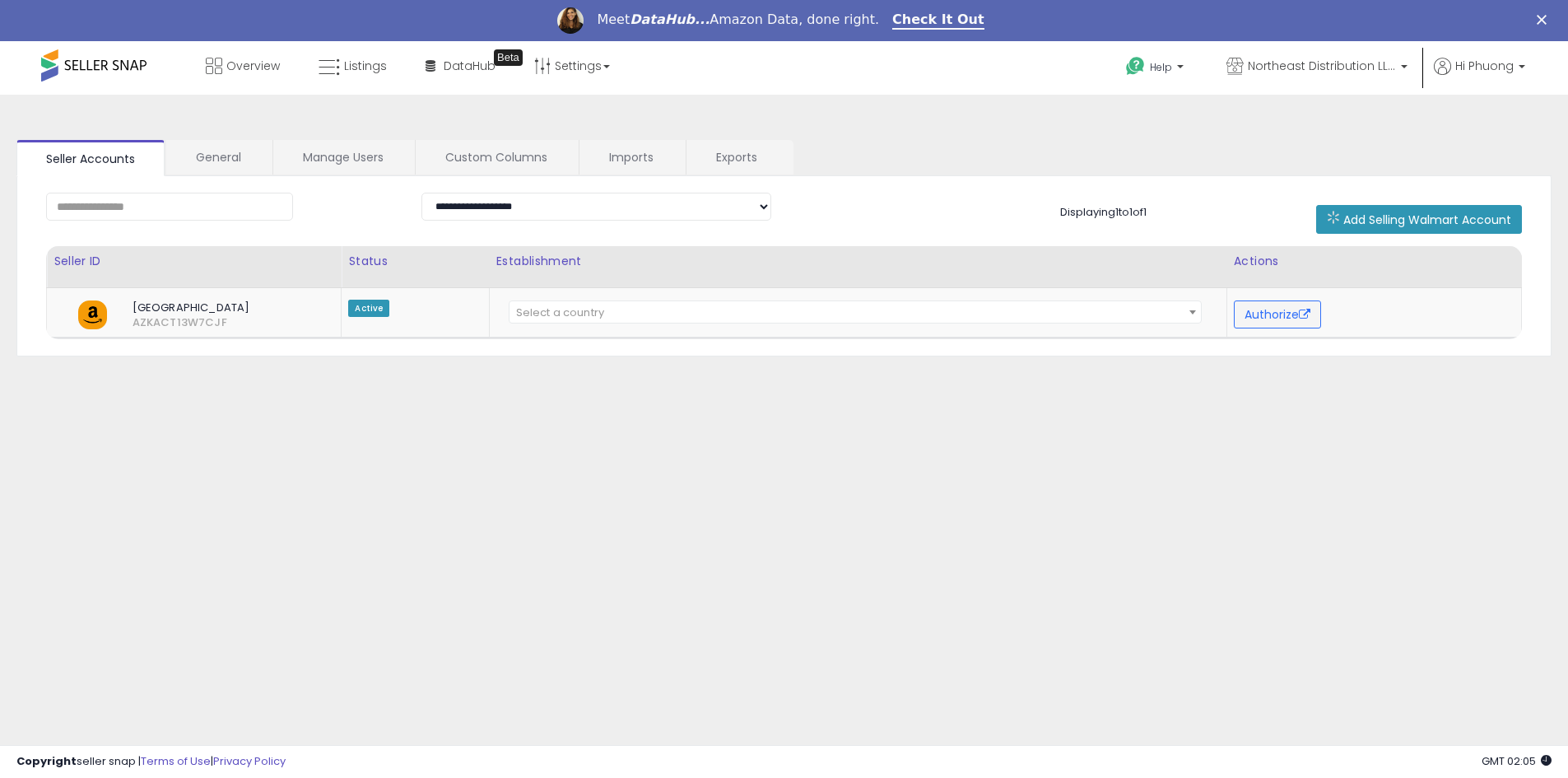
click at [89, 544] on div "**********" at bounding box center [784, 453] width 1552 height 684
click at [216, 167] on link "General" at bounding box center [218, 157] width 104 height 35
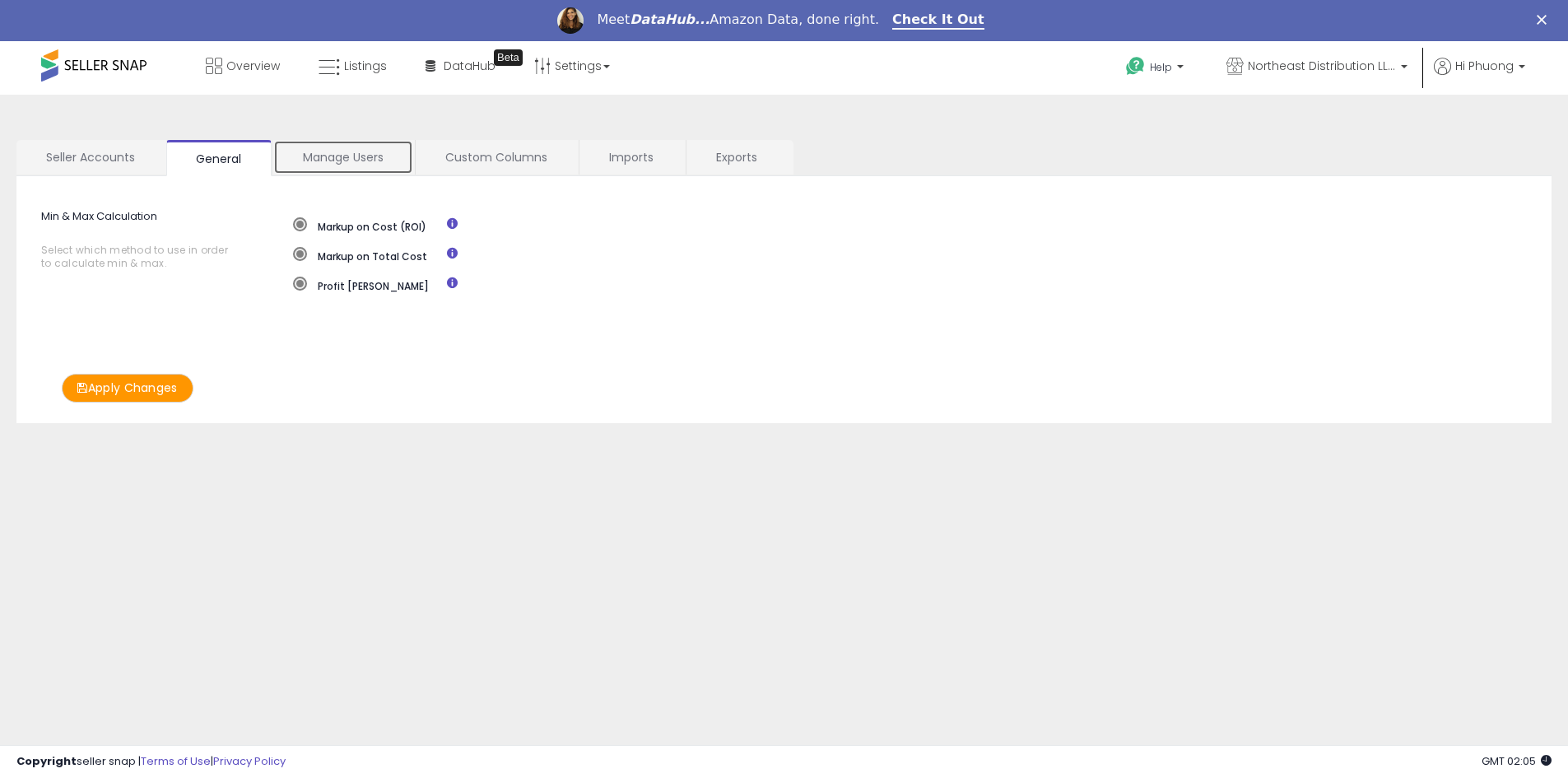
click at [374, 164] on link "Manage Users" at bounding box center [343, 157] width 140 height 35
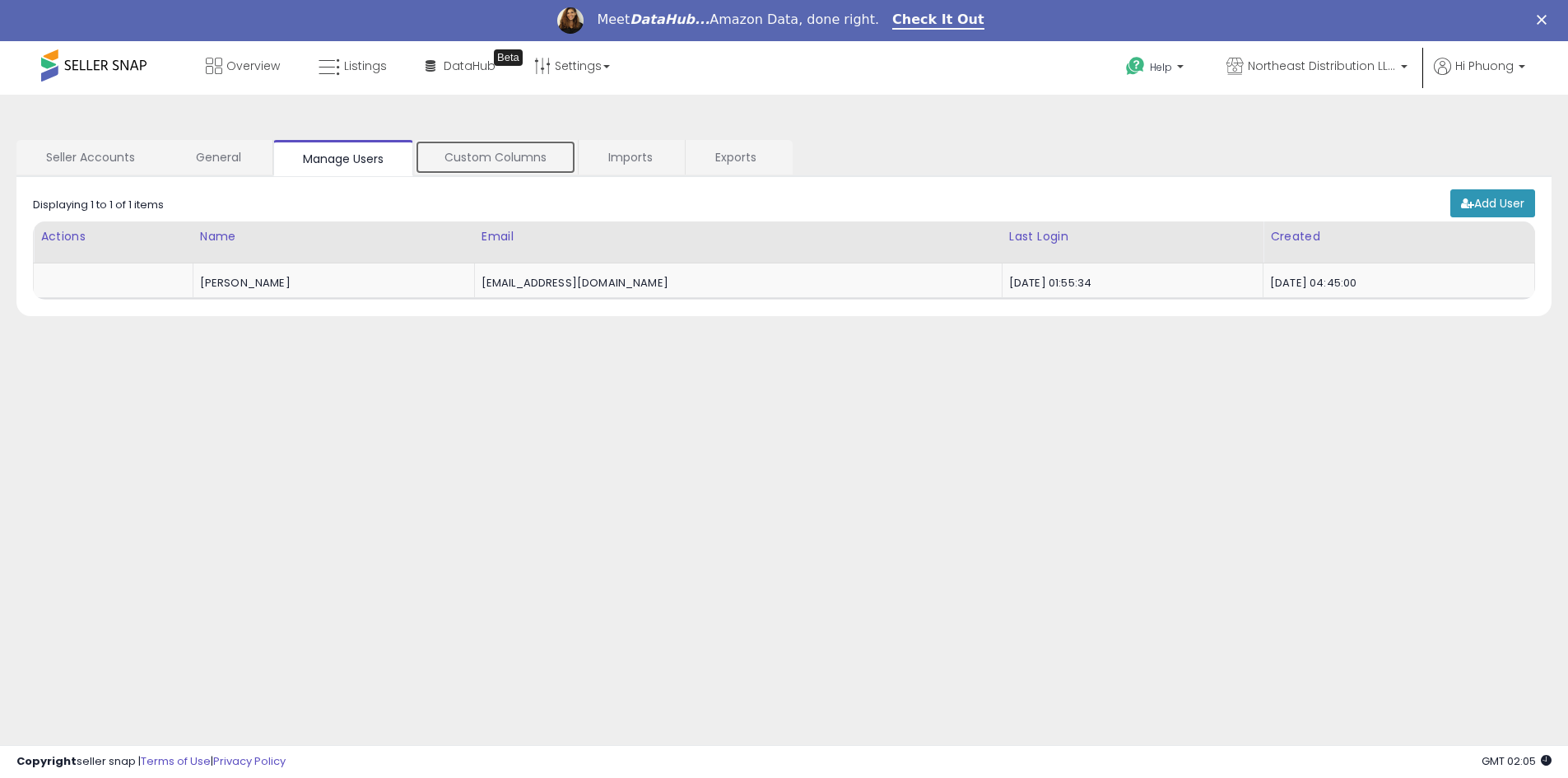
click at [479, 170] on link "Custom Columns" at bounding box center [496, 157] width 162 height 35
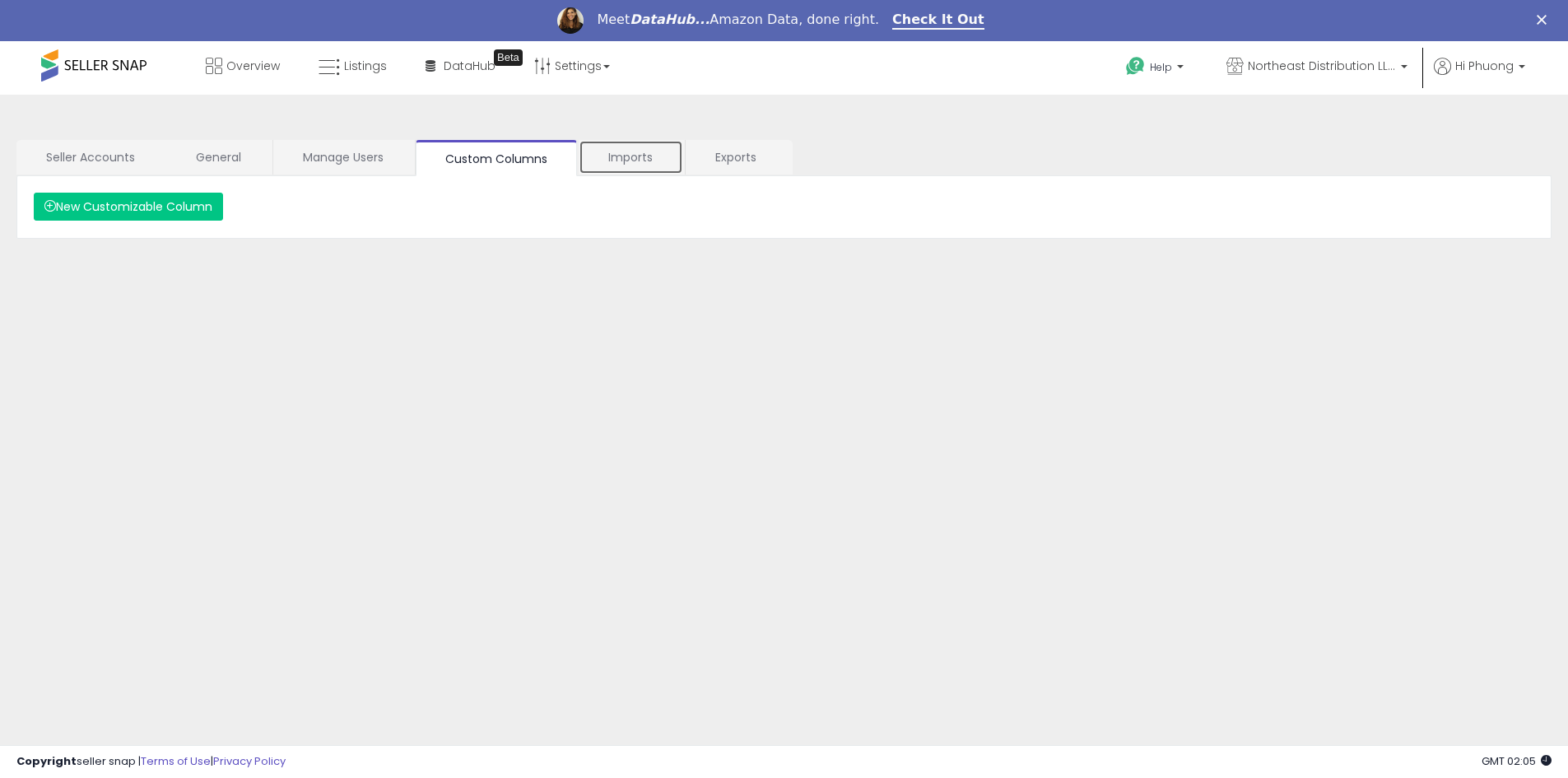
click at [611, 164] on link "Imports" at bounding box center [630, 157] width 104 height 35
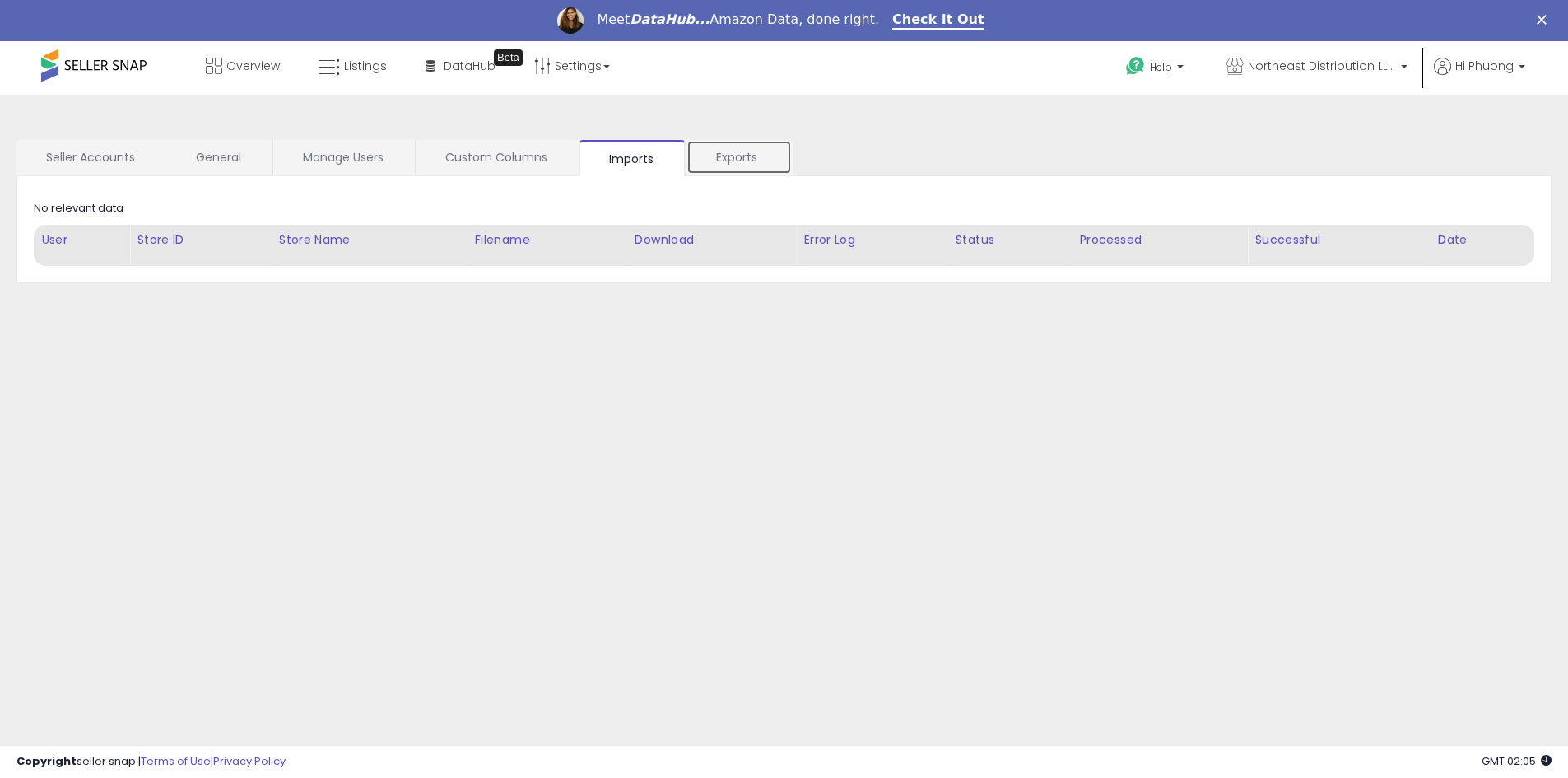
click at [727, 158] on link "Exports" at bounding box center [739, 157] width 105 height 35
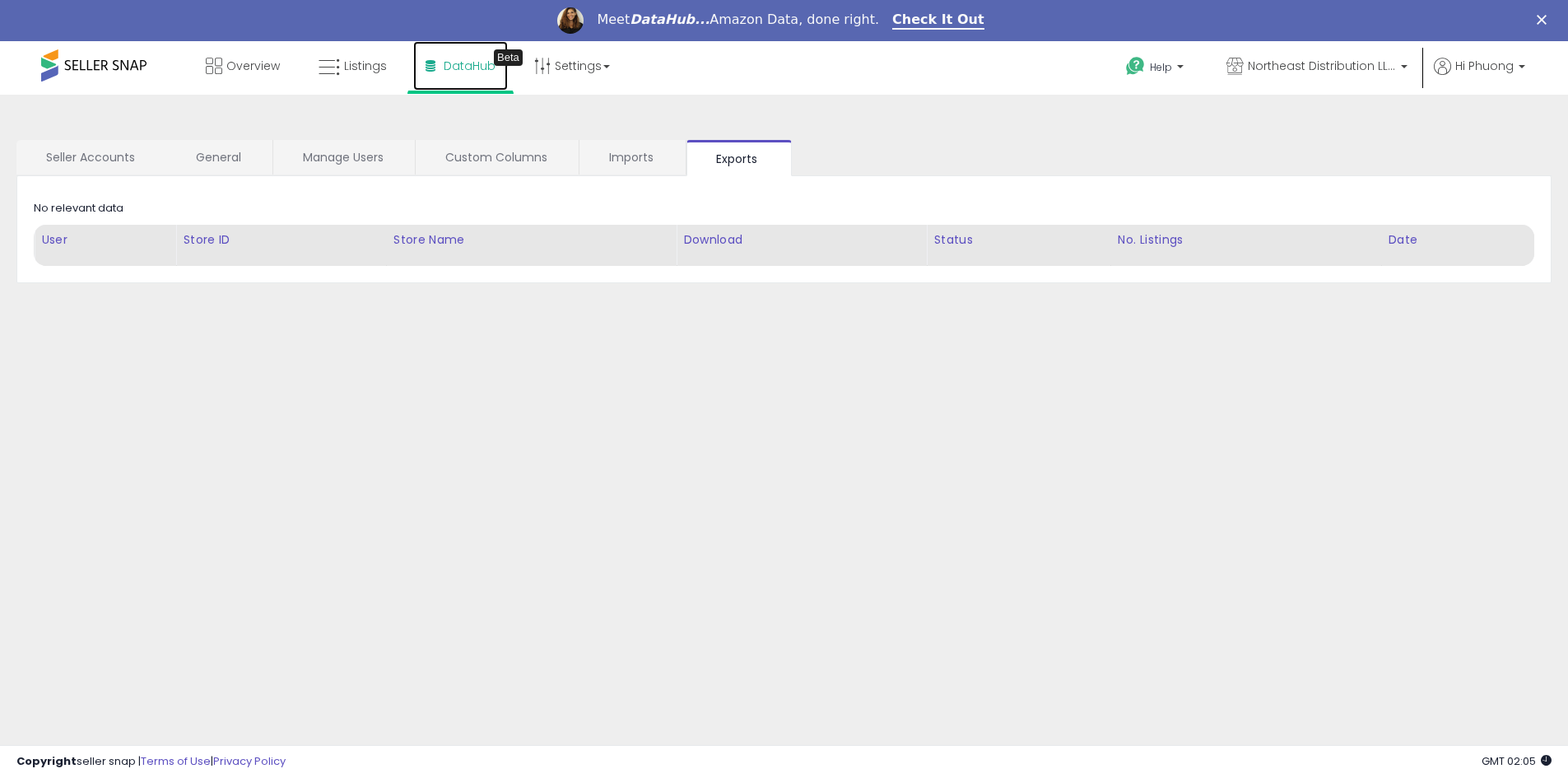
click at [476, 87] on link "DataHub Beta" at bounding box center [460, 66] width 94 height 49
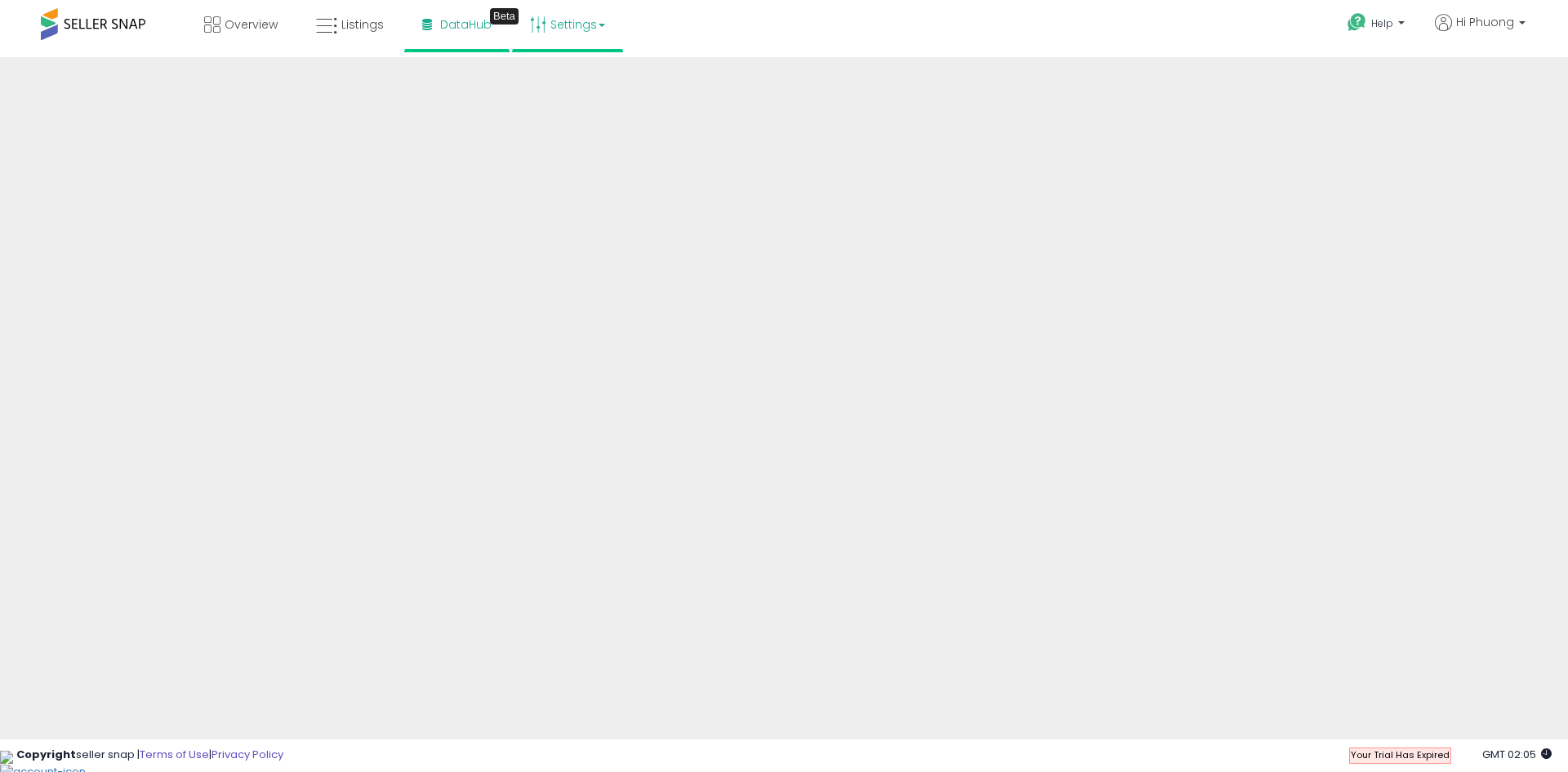
click at [554, 33] on link "Settings" at bounding box center [568, 24] width 100 height 49
click at [573, 40] on link "Settings" at bounding box center [568, 24] width 100 height 49
click at [353, 30] on span "Listings" at bounding box center [363, 24] width 43 height 16
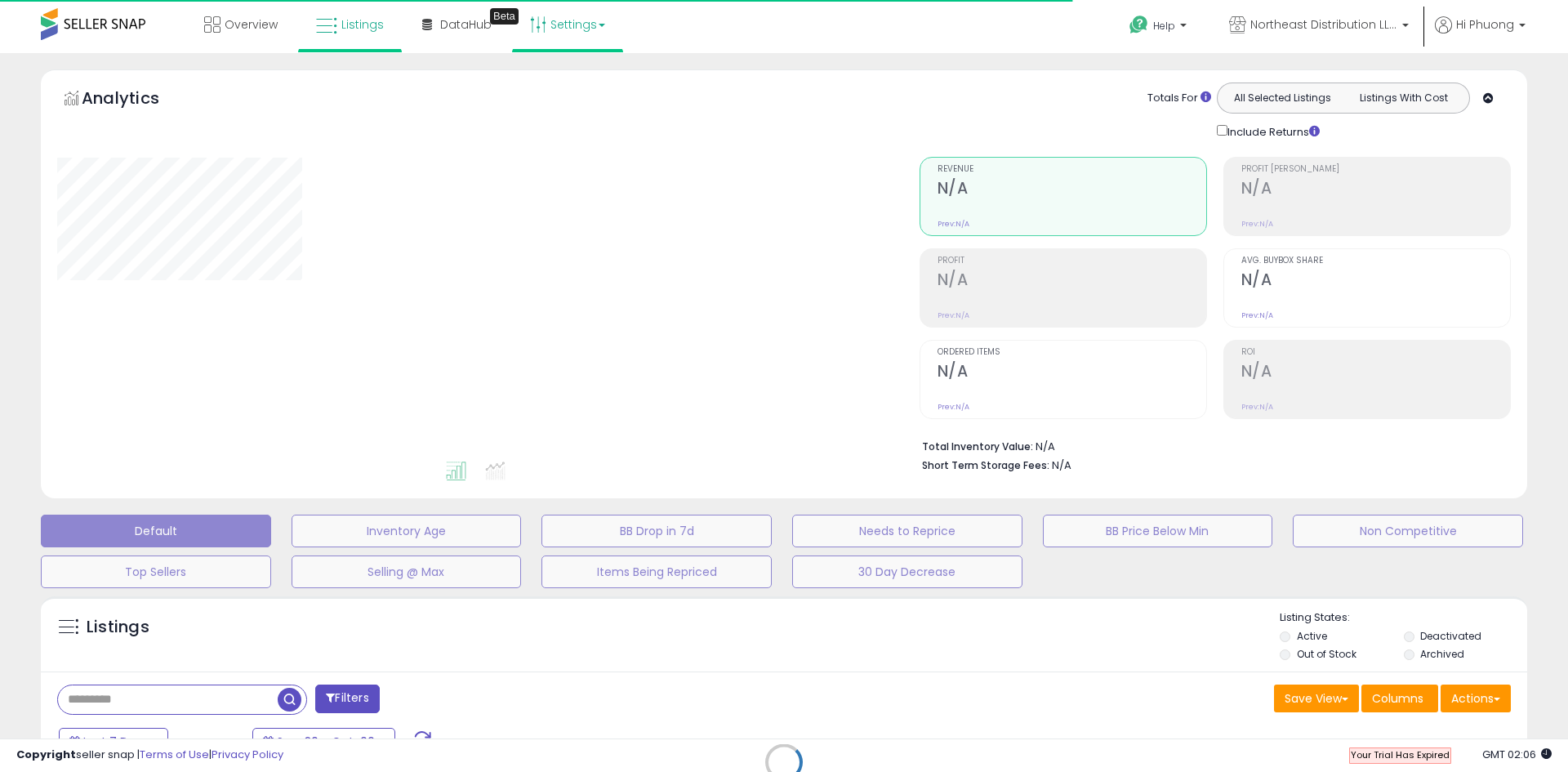
click at [554, 27] on link "Settings" at bounding box center [568, 24] width 100 height 49
click at [568, 127] on link "User settings" at bounding box center [568, 126] width 69 height 15
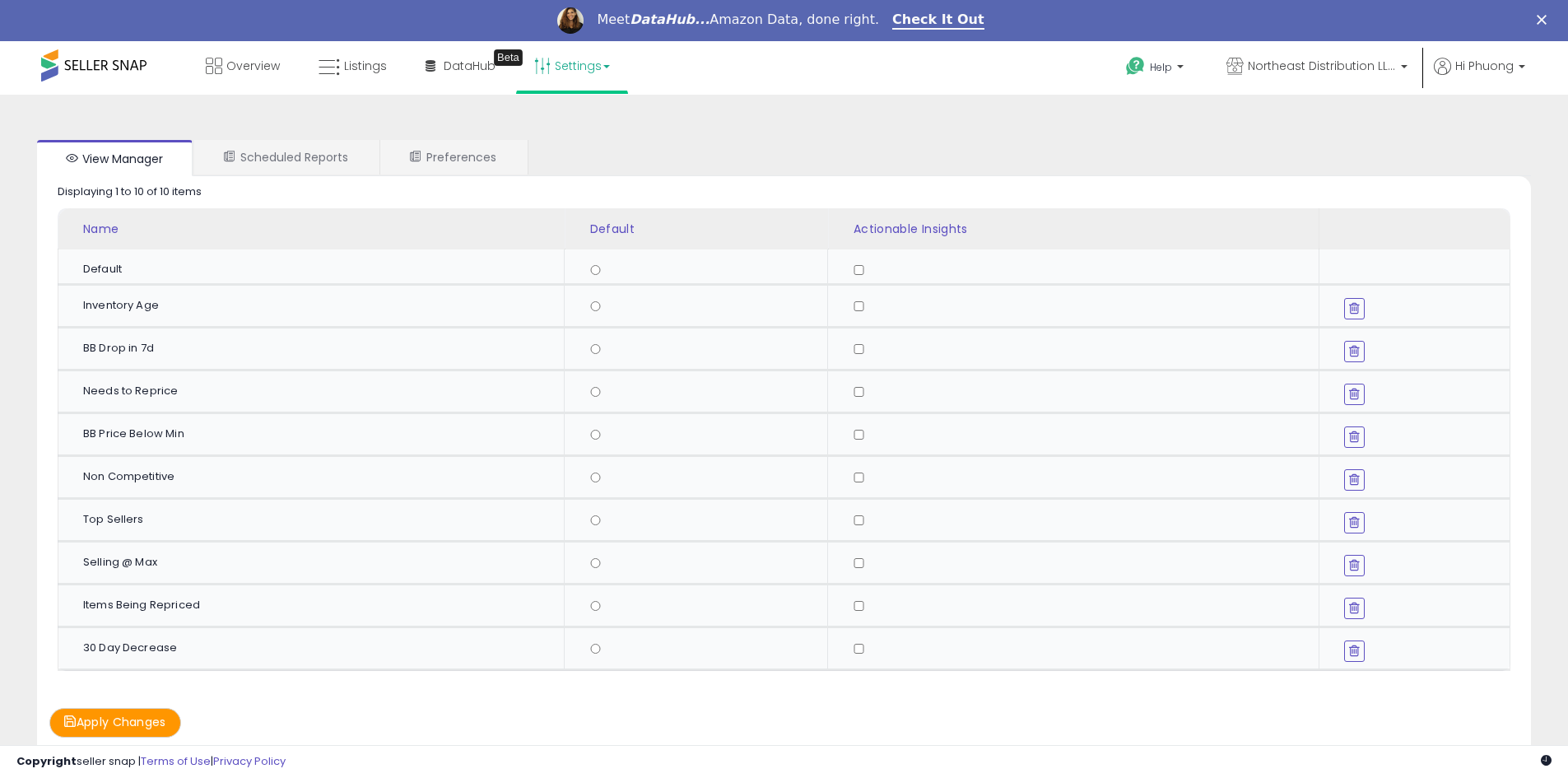
click at [584, 25] on img "Intercom messenger" at bounding box center [570, 20] width 26 height 26
click at [586, 57] on link "Settings" at bounding box center [572, 66] width 101 height 49
click at [591, 124] on link "Store settings" at bounding box center [575, 124] width 75 height 15
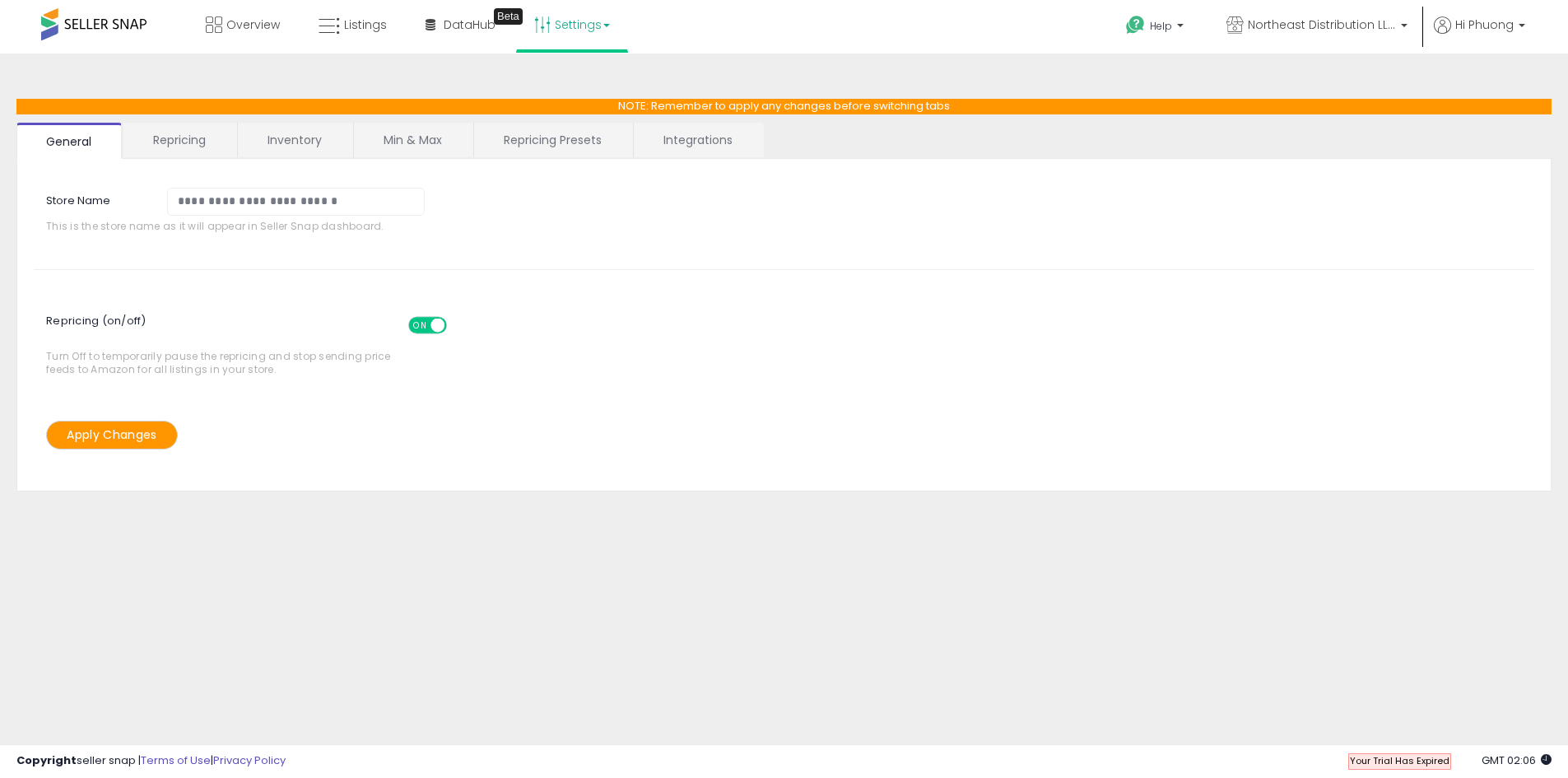
click at [200, 154] on link "Repricing" at bounding box center [180, 140] width 112 height 35
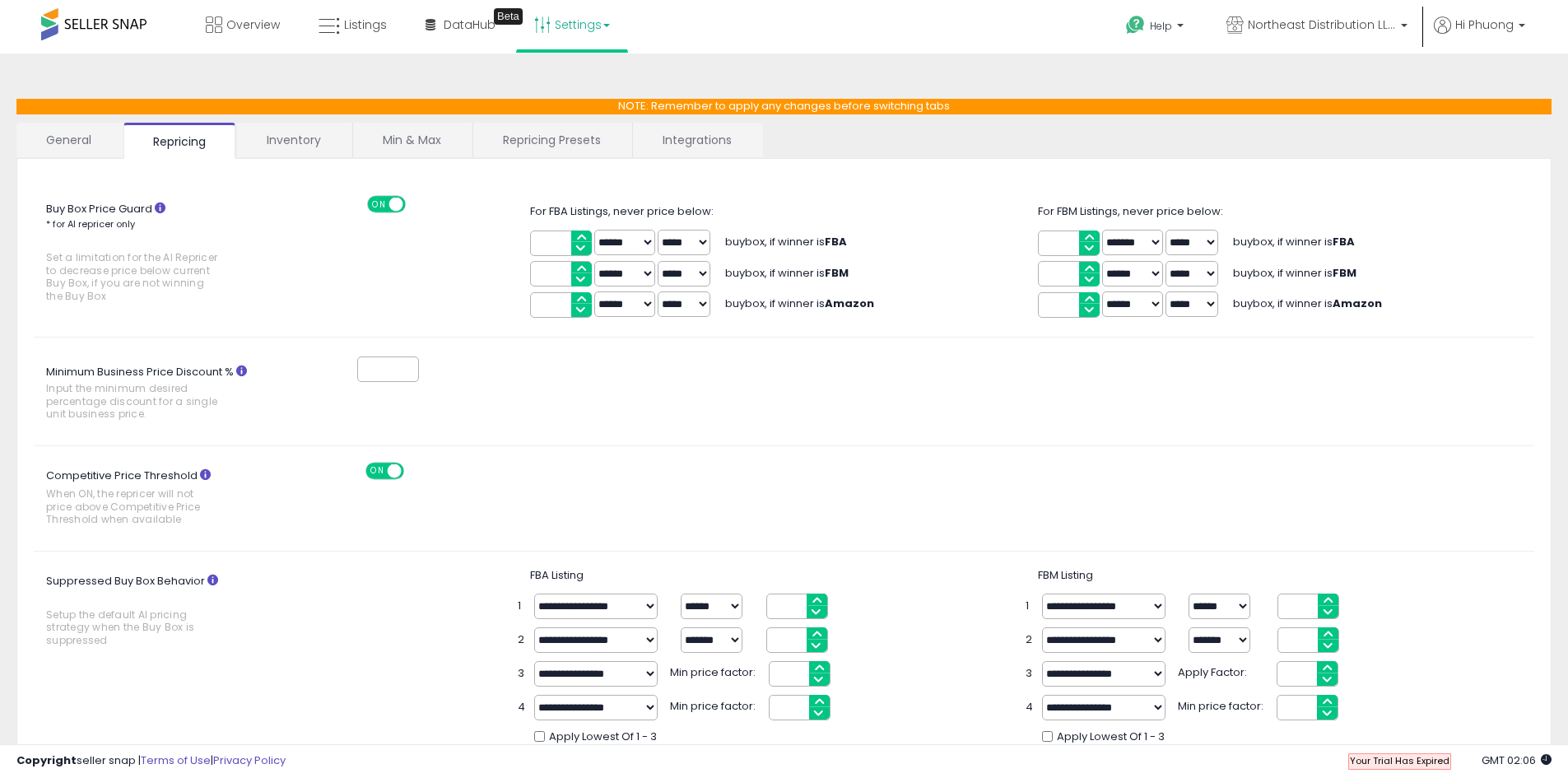
click at [106, 148] on link "General" at bounding box center [68, 140] width 105 height 35
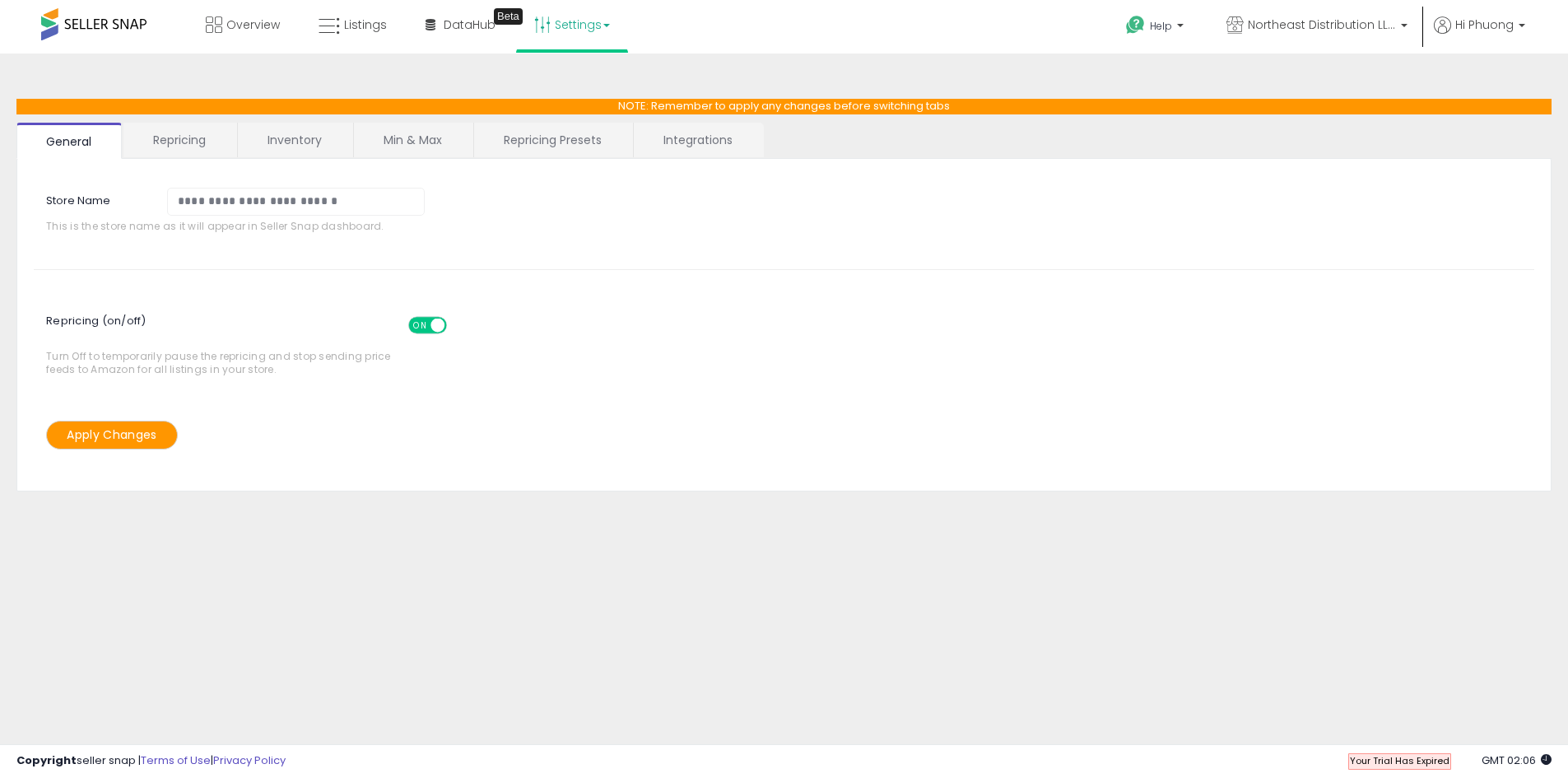
click at [221, 130] on link "Repricing" at bounding box center [180, 140] width 112 height 35
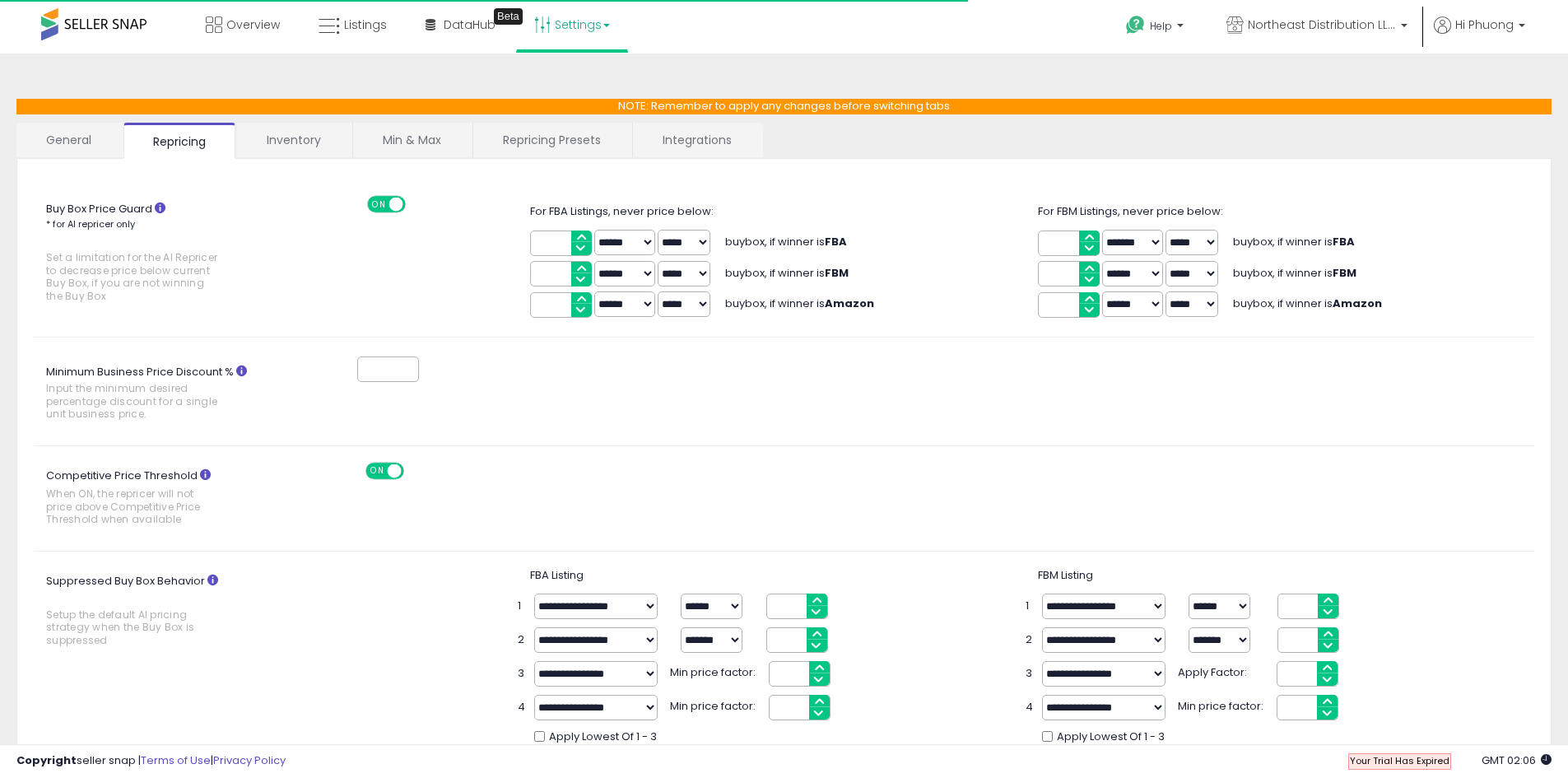
click at [91, 124] on link "General" at bounding box center [68, 140] width 105 height 35
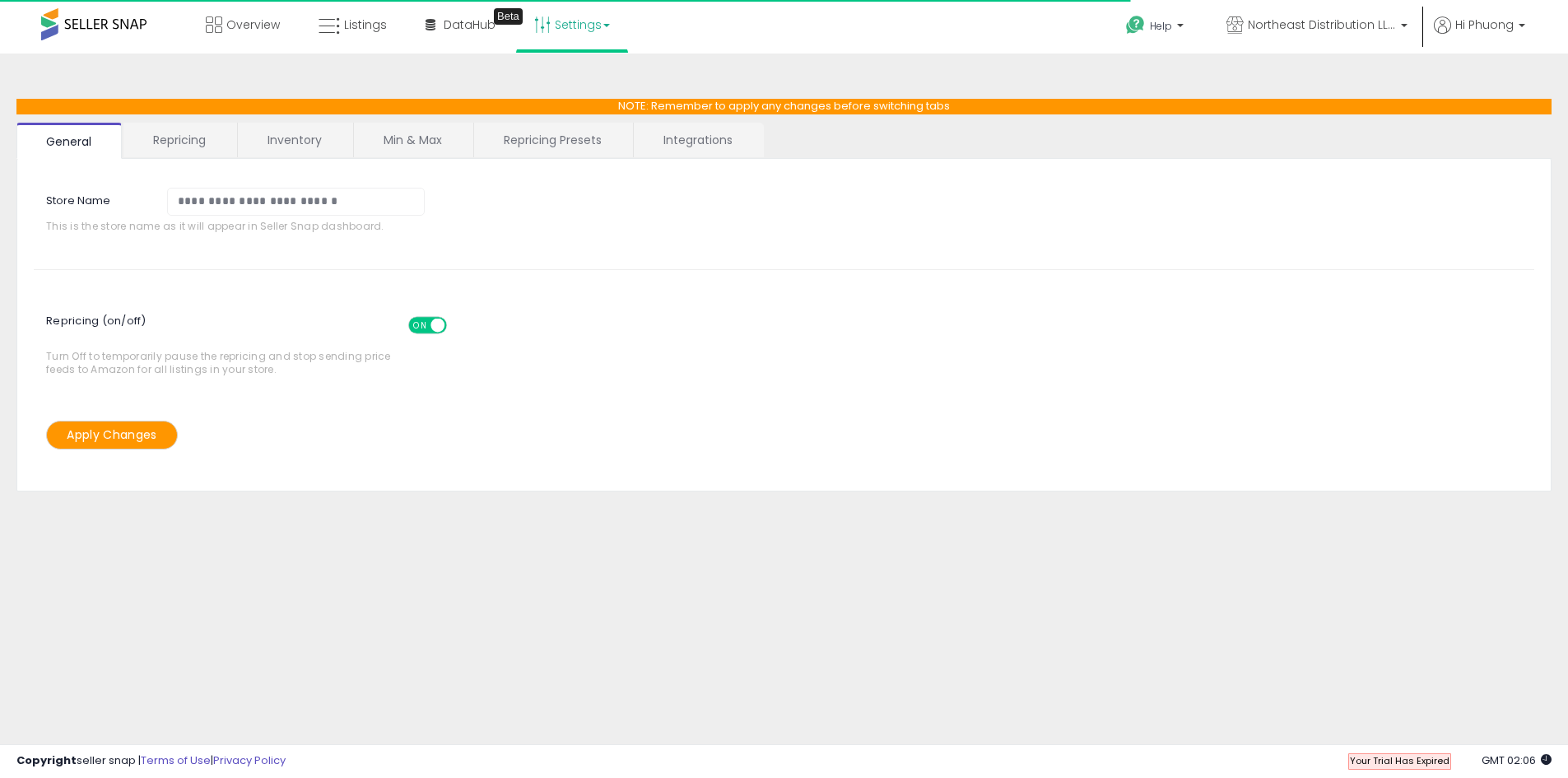
click at [351, 134] on link "Inventory" at bounding box center [295, 140] width 114 height 35
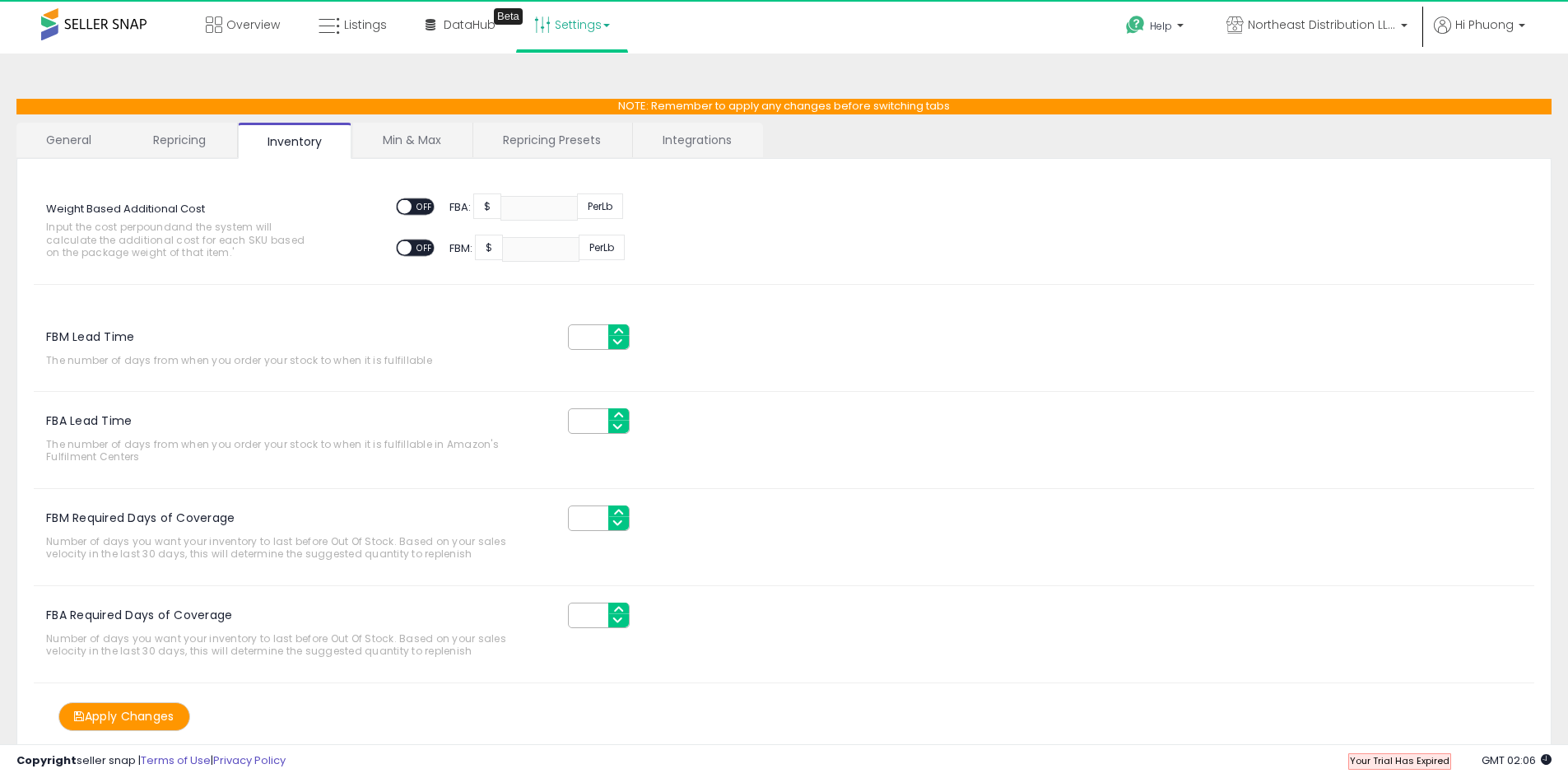
click at [435, 134] on link "Min & Max" at bounding box center [411, 140] width 118 height 35
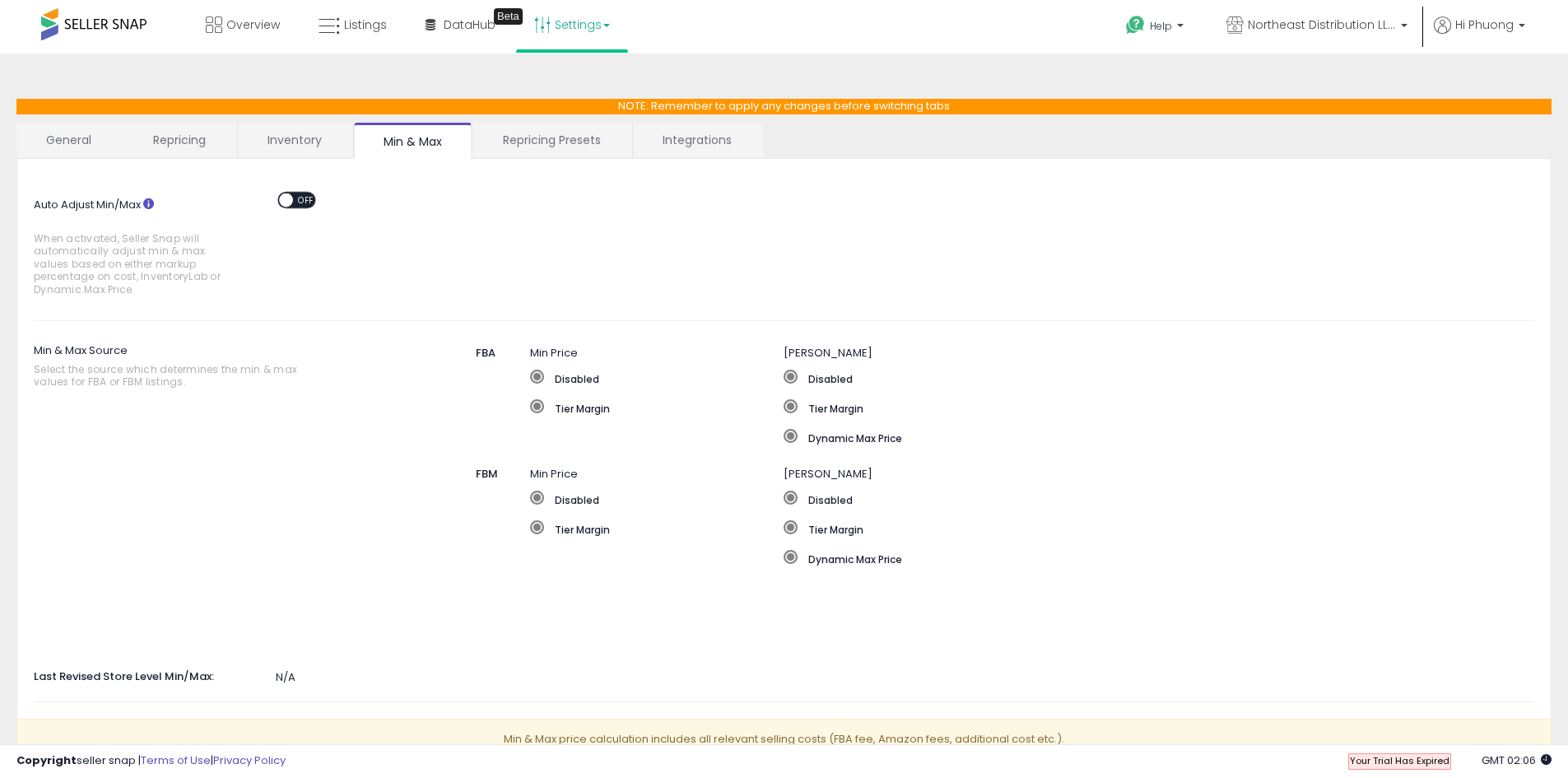
click at [314, 144] on link "Inventory" at bounding box center [295, 140] width 114 height 35
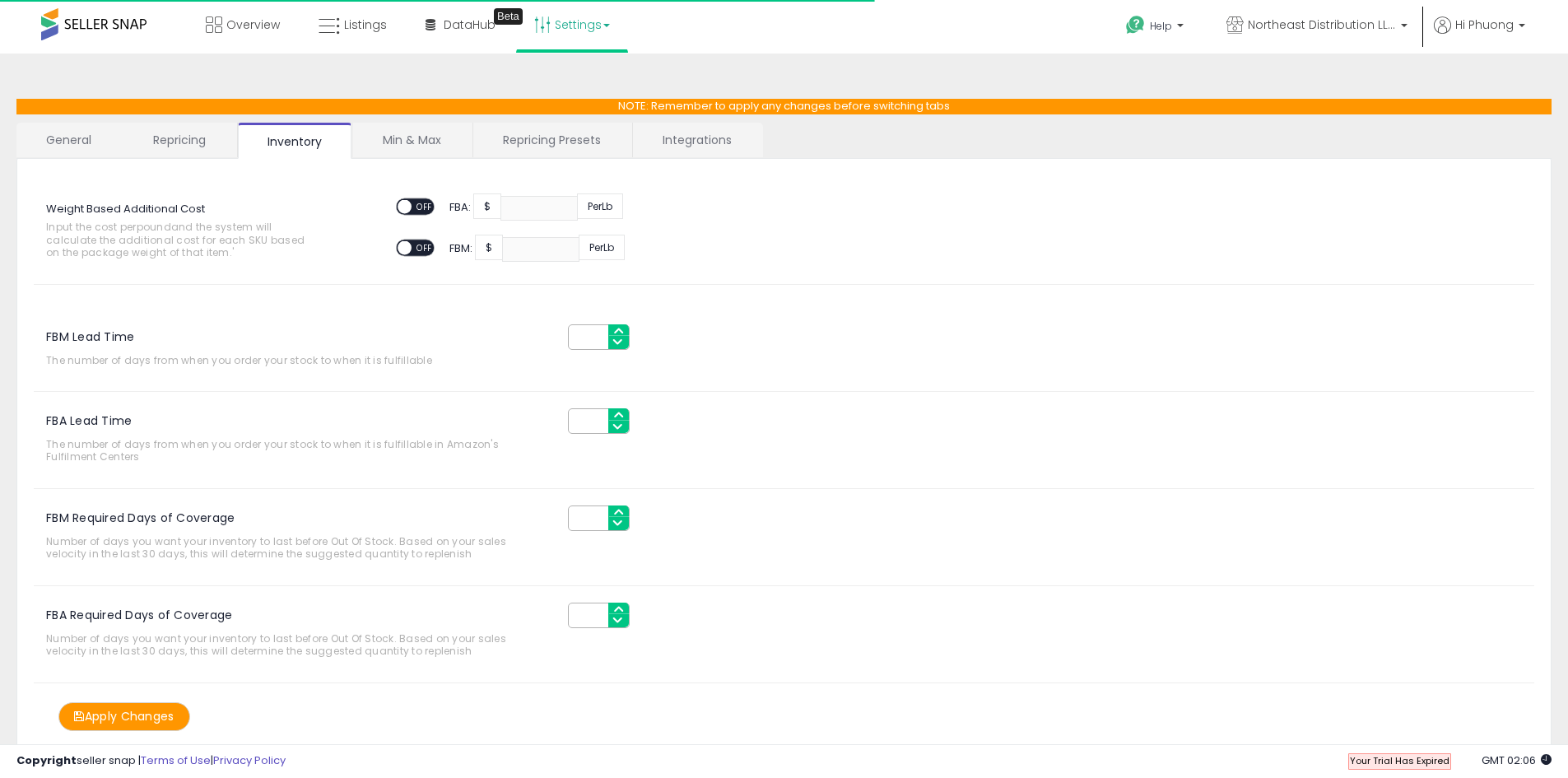
click at [574, 153] on link "Repricing Presets" at bounding box center [551, 140] width 157 height 35
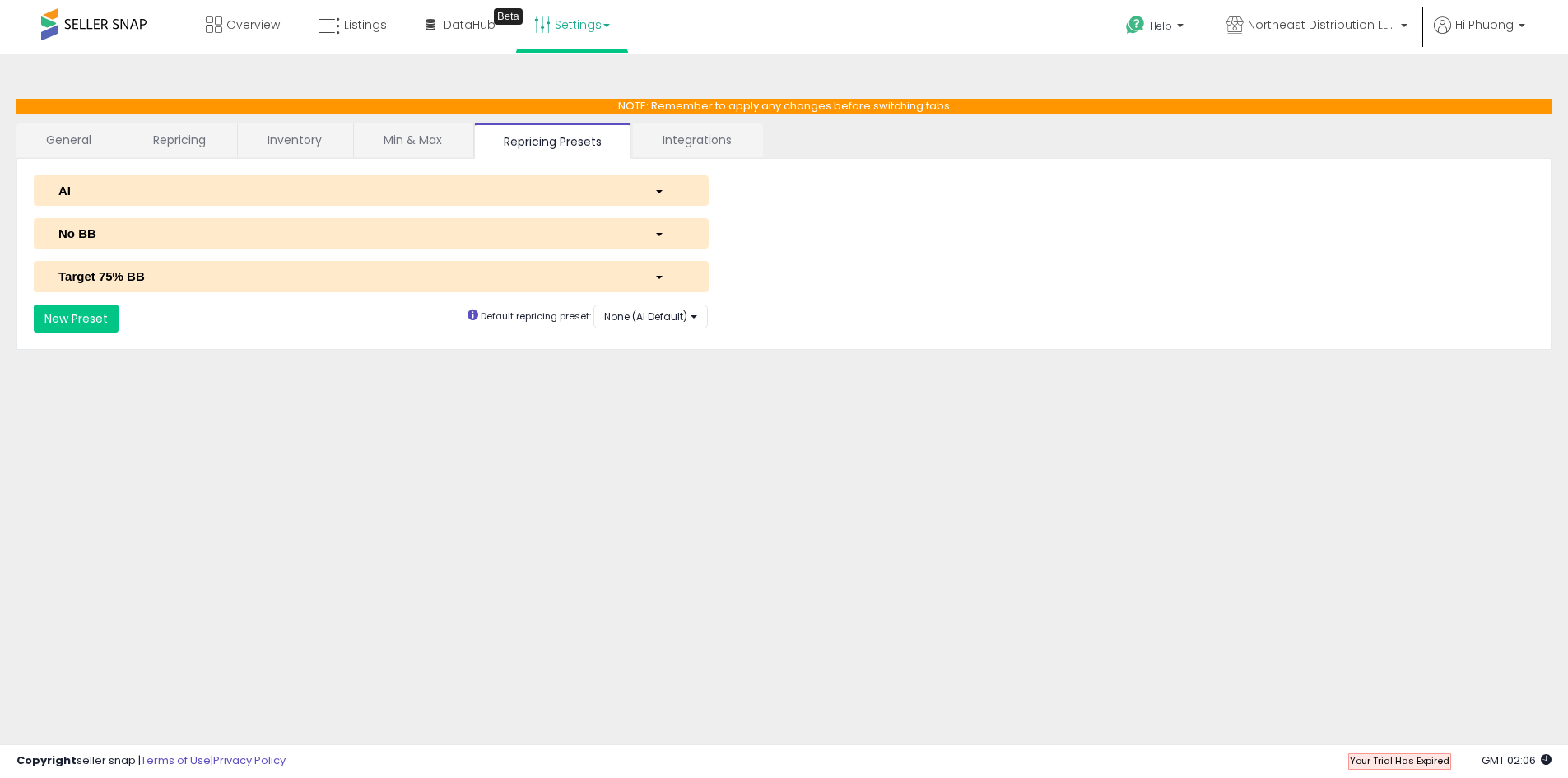
click at [695, 135] on link "Integrations" at bounding box center [697, 140] width 128 height 35
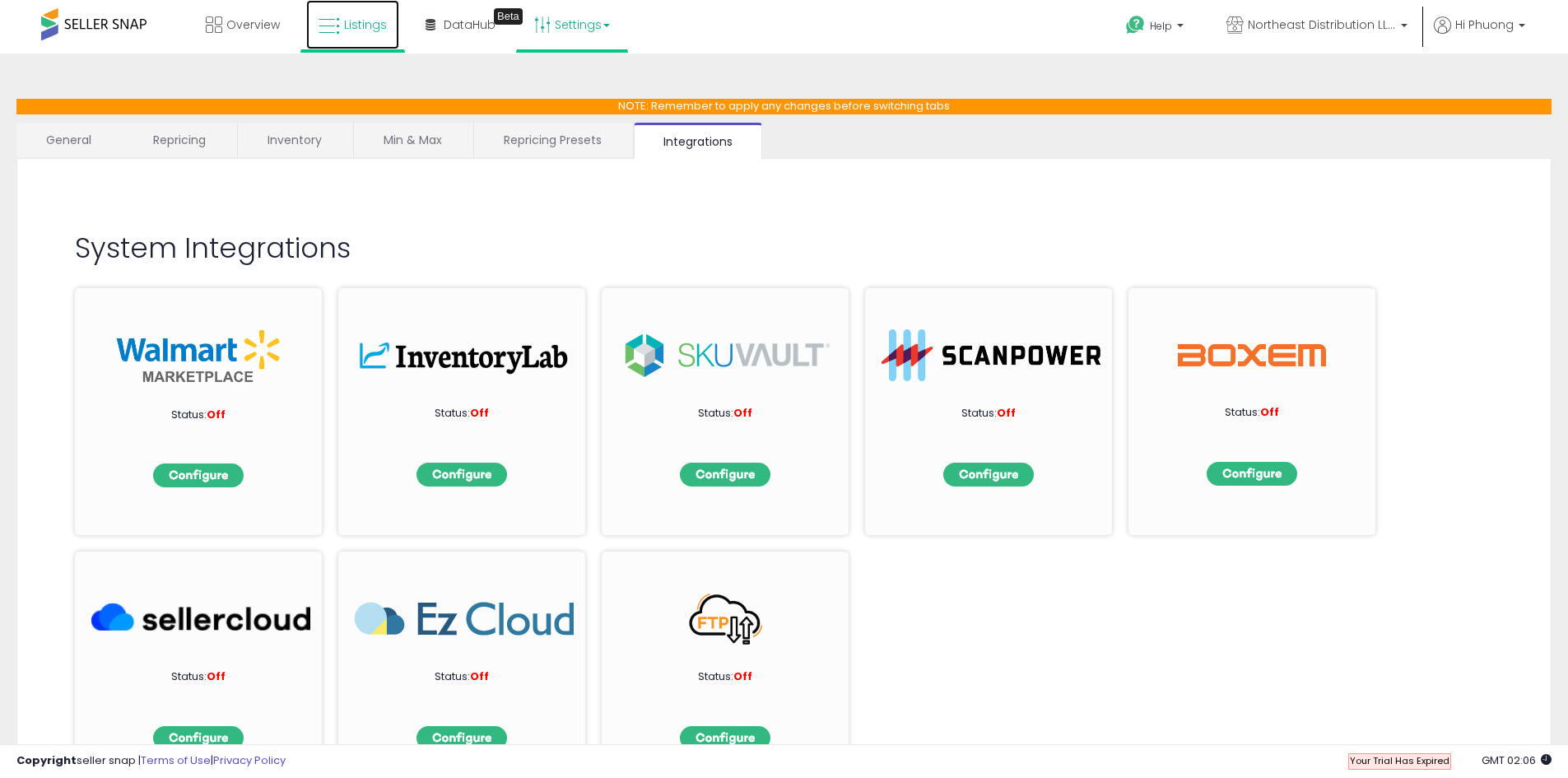
click at [345, 45] on link "Listings" at bounding box center [353, 24] width 93 height 49
